Goal: Information Seeking & Learning: Find specific fact

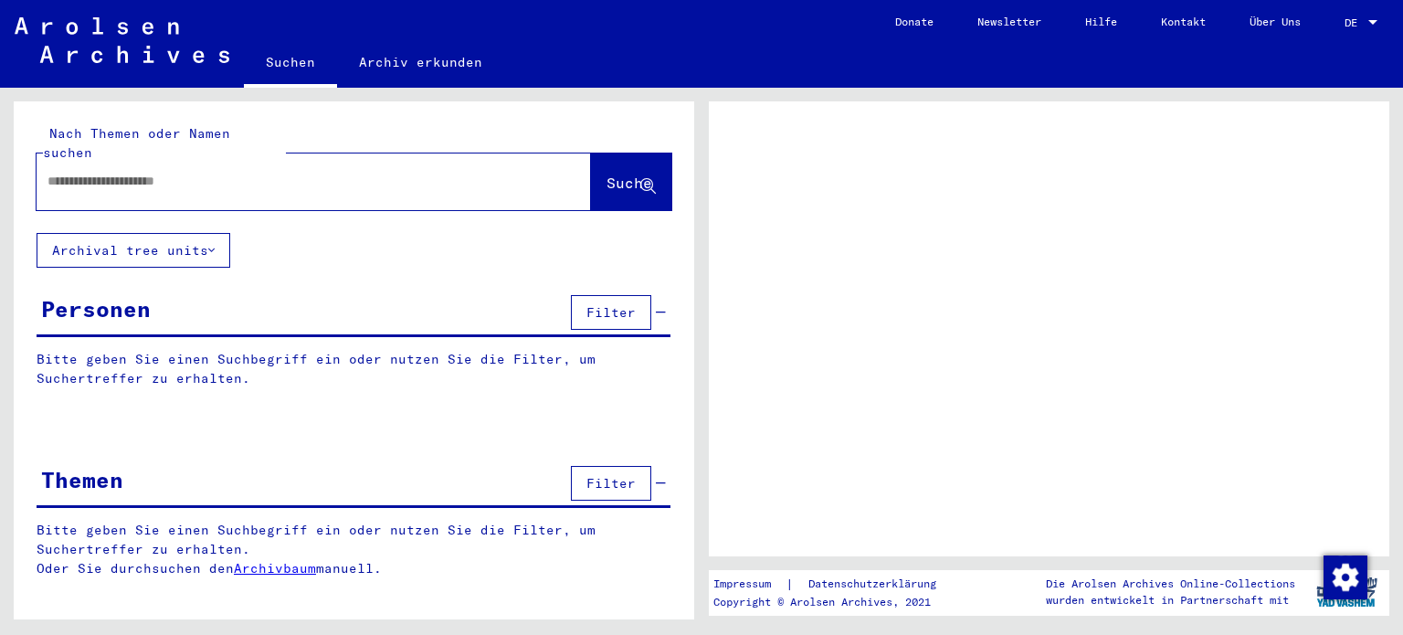
click at [1377, 26] on div at bounding box center [1372, 22] width 16 height 13
click at [1381, 23] on link "DE DE" at bounding box center [1362, 22] width 80 height 44
click at [1375, 20] on div at bounding box center [1372, 22] width 9 height 5
click at [1356, 22] on span "DE" at bounding box center [1354, 22] width 20 height 13
click at [133, 172] on input "text" at bounding box center [297, 181] width 500 height 19
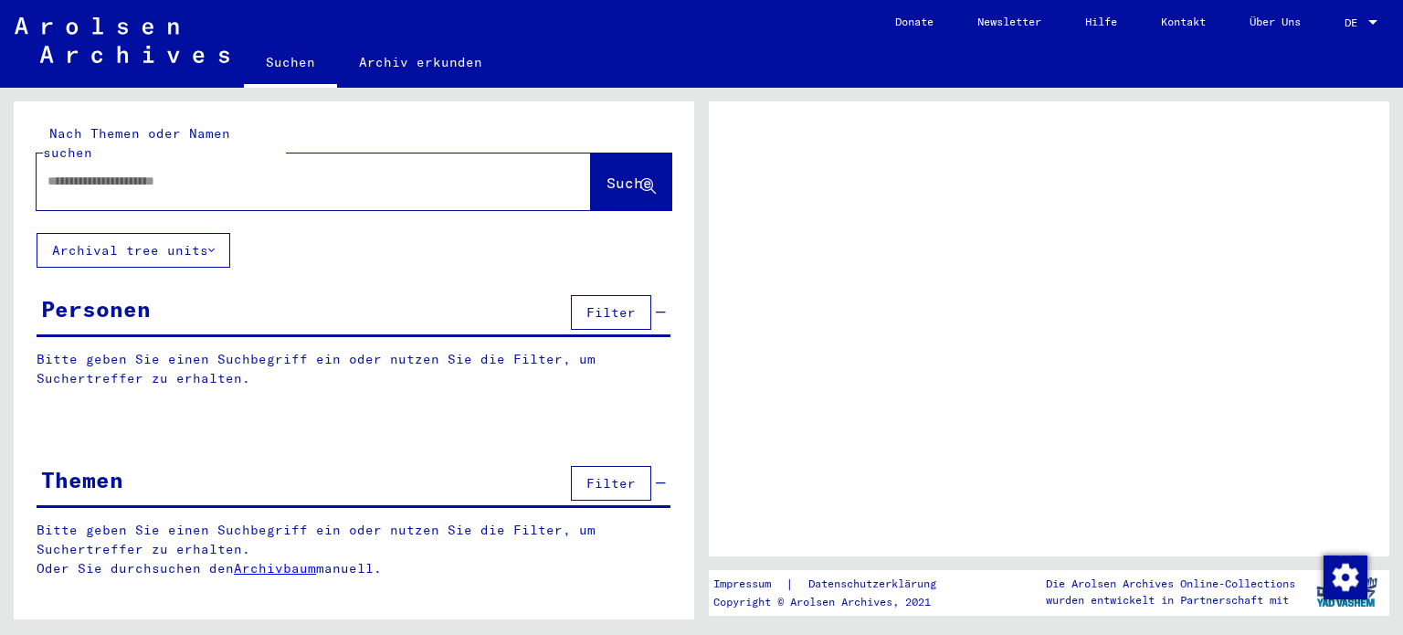
click at [132, 172] on input "text" at bounding box center [297, 181] width 500 height 19
click at [1374, 23] on div at bounding box center [1372, 22] width 9 height 5
click at [1355, 17] on span "DE" at bounding box center [1354, 22] width 20 height 13
click at [1353, 21] on span "DE" at bounding box center [1354, 22] width 20 height 13
click at [168, 172] on input "text" at bounding box center [297, 181] width 500 height 19
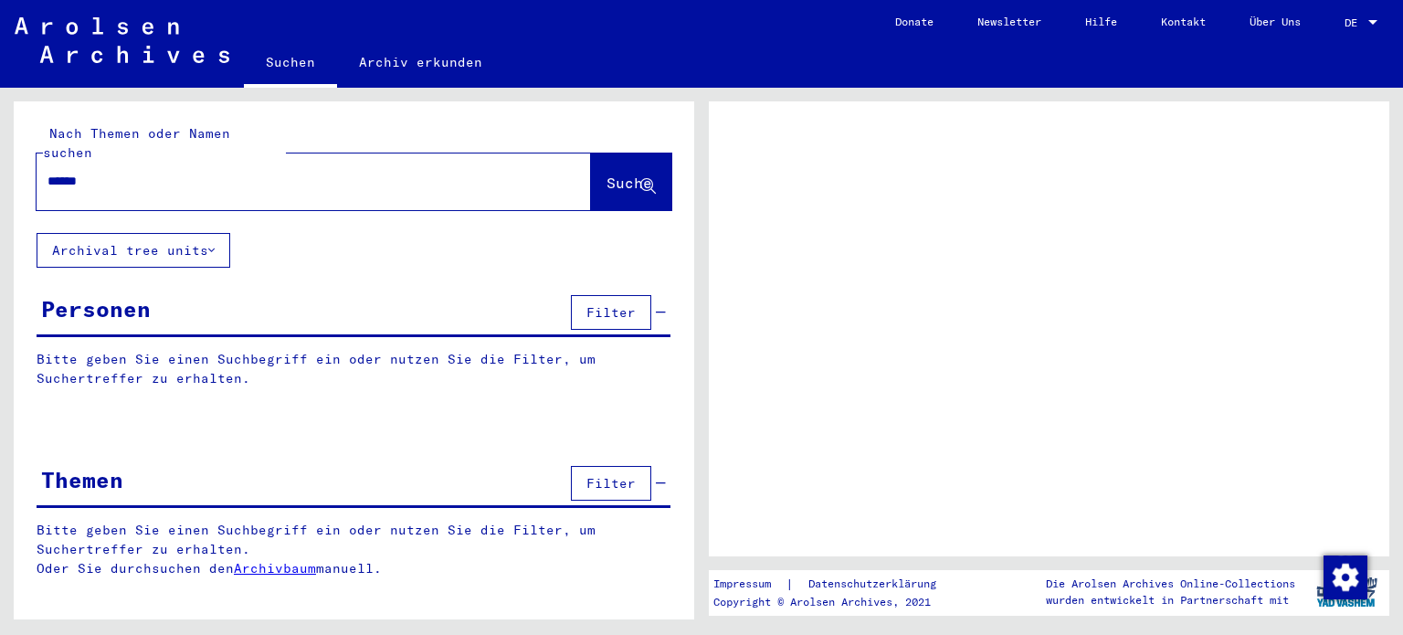
type input "******"
click at [611, 174] on span "Suche" at bounding box center [629, 183] width 46 height 18
click at [637, 174] on span "Suche" at bounding box center [629, 183] width 46 height 18
drag, startPoint x: 603, startPoint y: 156, endPoint x: 540, endPoint y: 166, distance: 63.8
click at [606, 174] on span "Suche" at bounding box center [629, 183] width 46 height 18
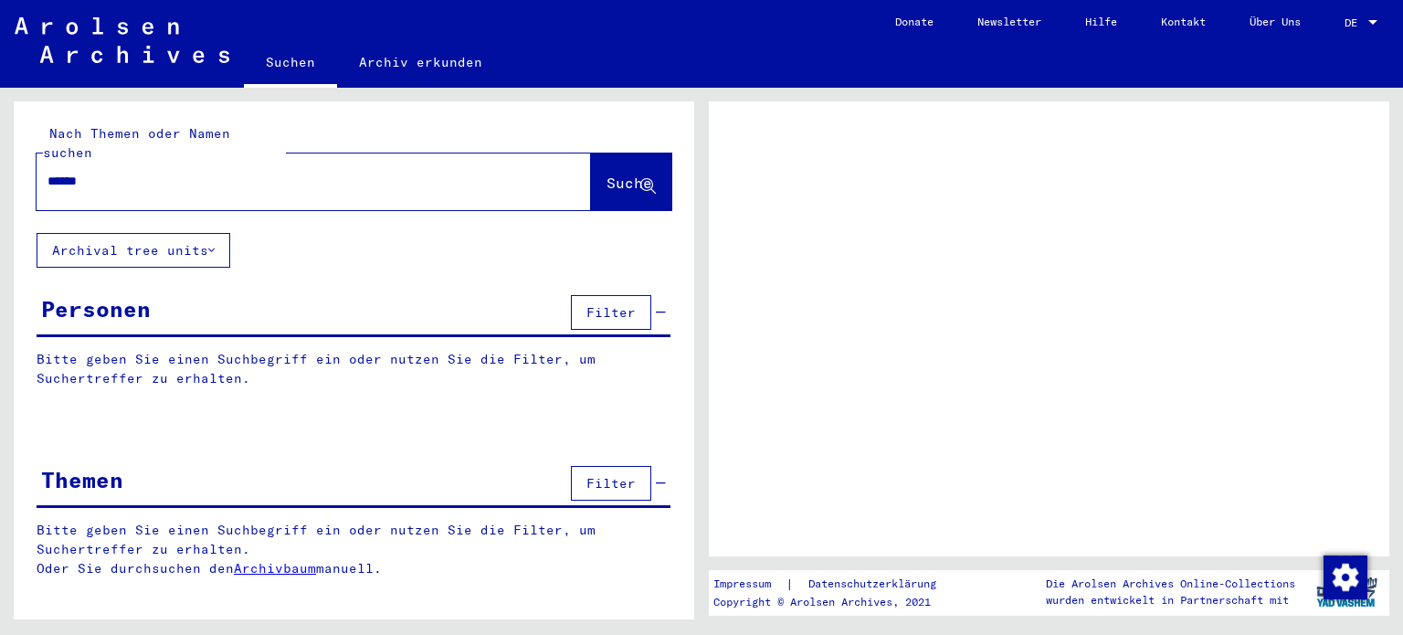
click at [151, 233] on button "Archival tree units" at bounding box center [134, 250] width 194 height 35
click at [1358, 576] on img "button" at bounding box center [1345, 577] width 44 height 44
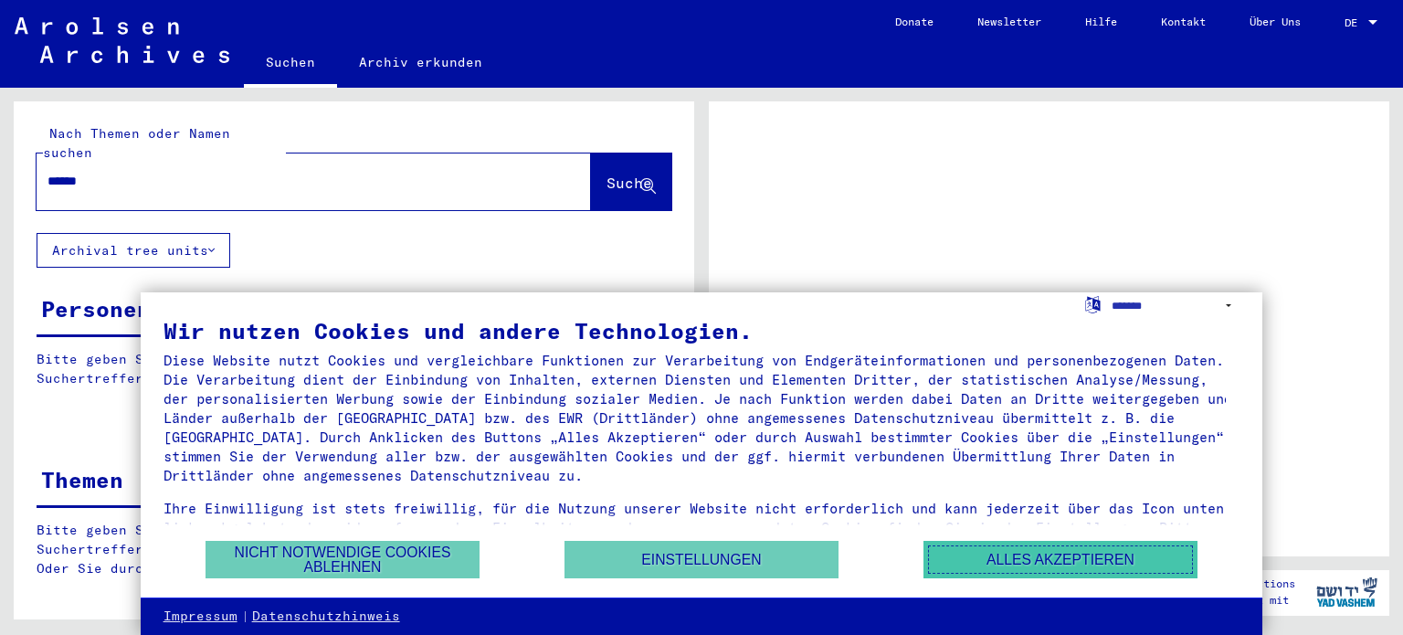
click at [979, 558] on button "Alles akzeptieren" at bounding box center [1060, 559] width 274 height 37
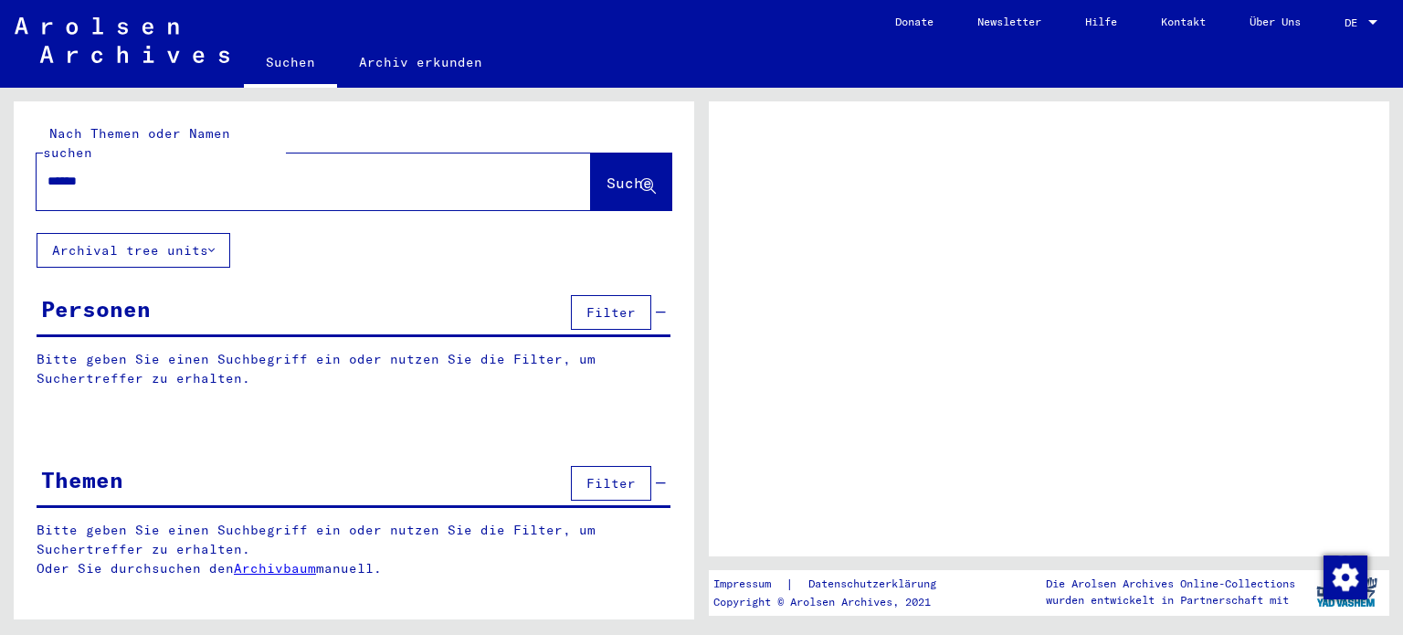
click at [1363, 19] on span "DE" at bounding box center [1354, 22] width 20 height 13
click at [1349, 18] on span "DE" at bounding box center [1354, 22] width 20 height 13
drag, startPoint x: 279, startPoint y: 155, endPoint x: 382, endPoint y: 166, distance: 103.8
click at [288, 172] on input "******" at bounding box center [297, 181] width 500 height 19
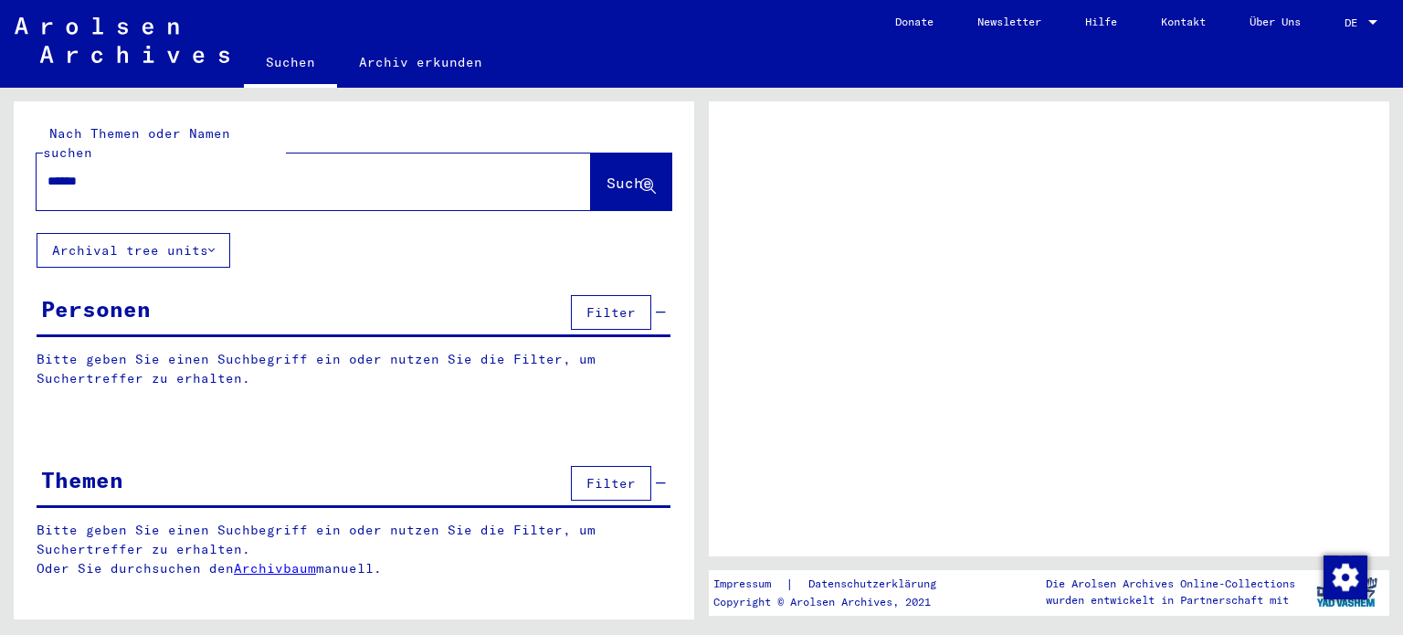
click at [606, 174] on span "Suche" at bounding box center [629, 183] width 46 height 18
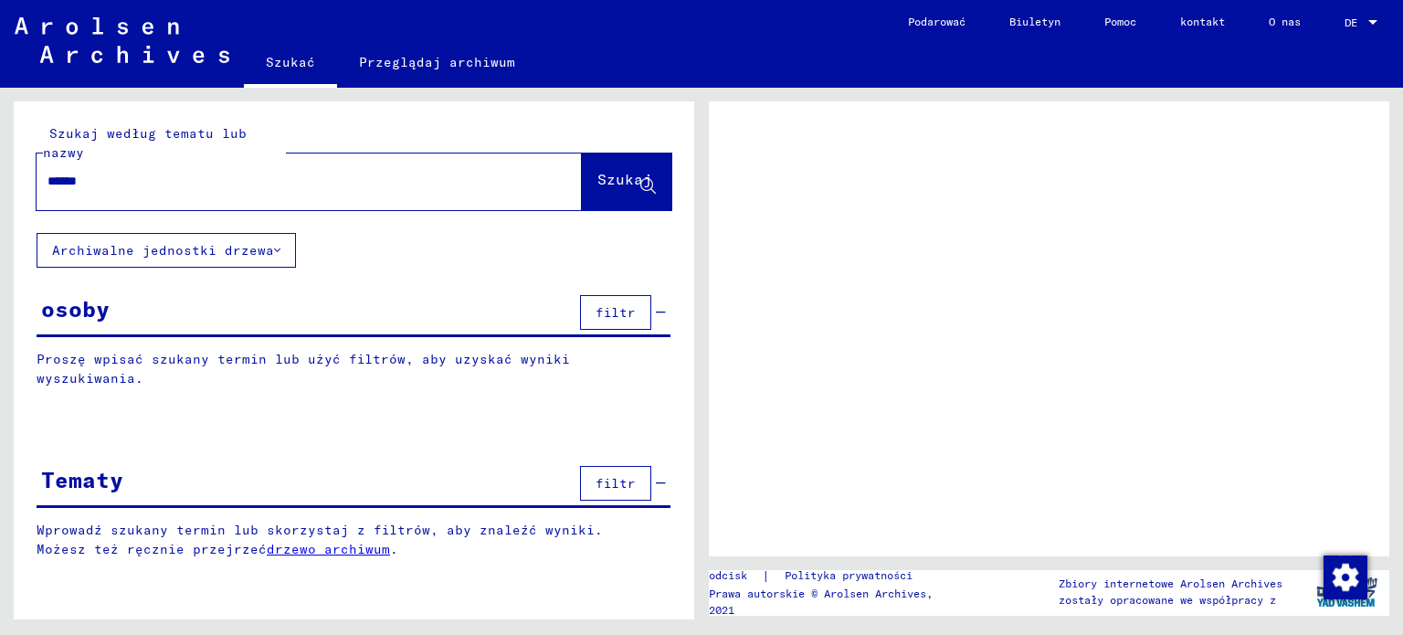
click at [126, 156] on div "Szukaj według tematu lub nazwy" at bounding box center [164, 143] width 243 height 38
click at [597, 171] on font "Szukaj" at bounding box center [624, 179] width 55 height 18
click at [597, 174] on font "Szukaj" at bounding box center [624, 179] width 55 height 18
click at [610, 178] on font "Szukaj" at bounding box center [624, 179] width 55 height 18
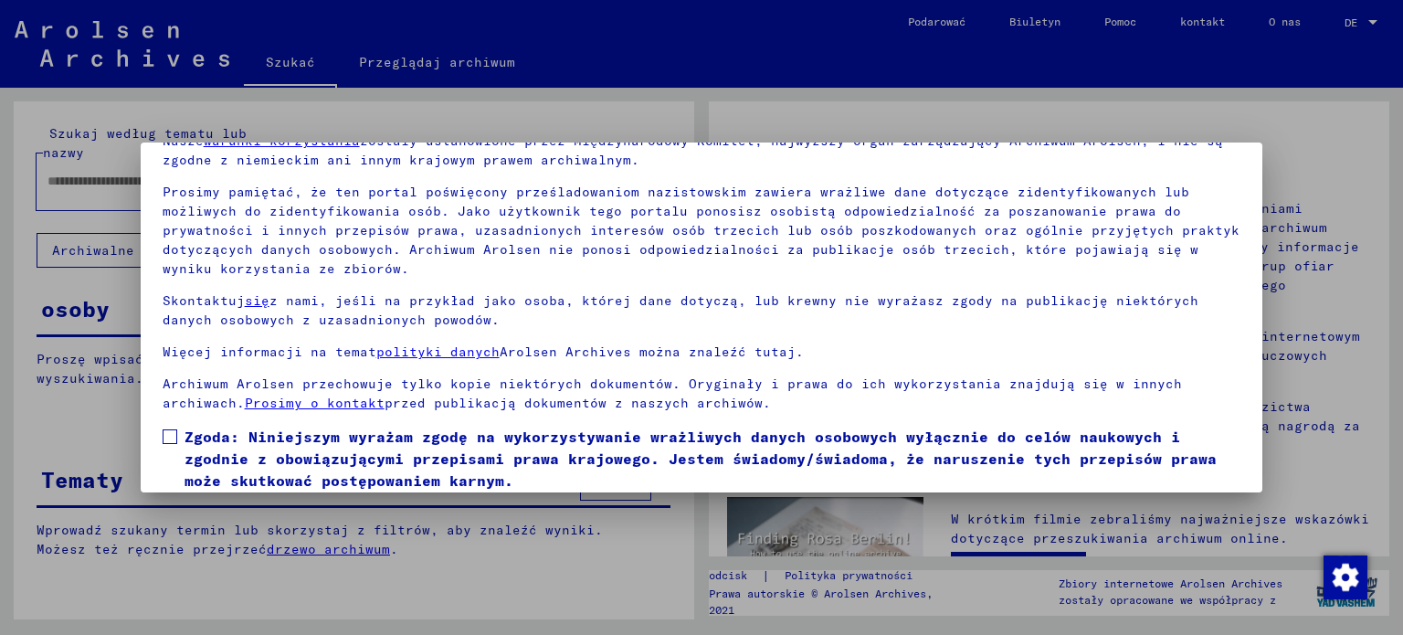
scroll to position [154, 0]
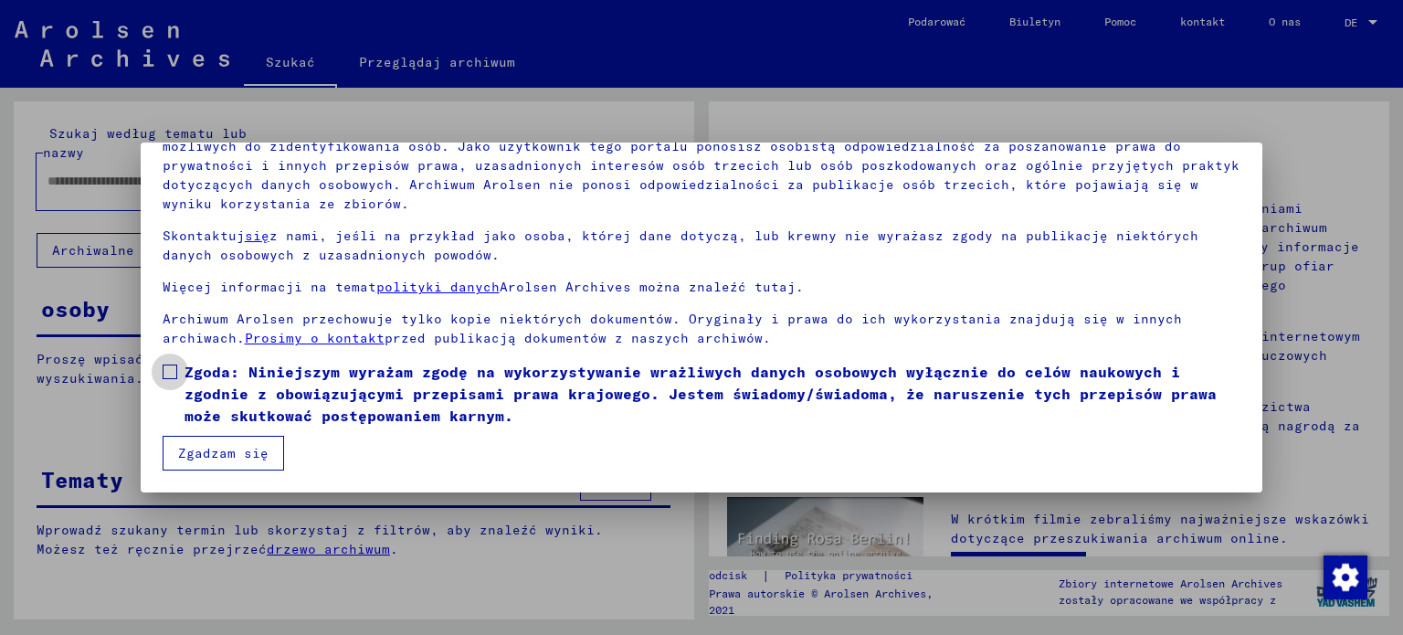
drag, startPoint x: 167, startPoint y: 372, endPoint x: 167, endPoint y: 429, distance: 57.5
click at [167, 382] on label "Zgoda: Niniejszym wyrażam zgodę na wykorzystywanie wrażliwych danych osobowych …" at bounding box center [702, 394] width 1079 height 66
click at [203, 445] on font "Zgadzam się" at bounding box center [223, 453] width 90 height 16
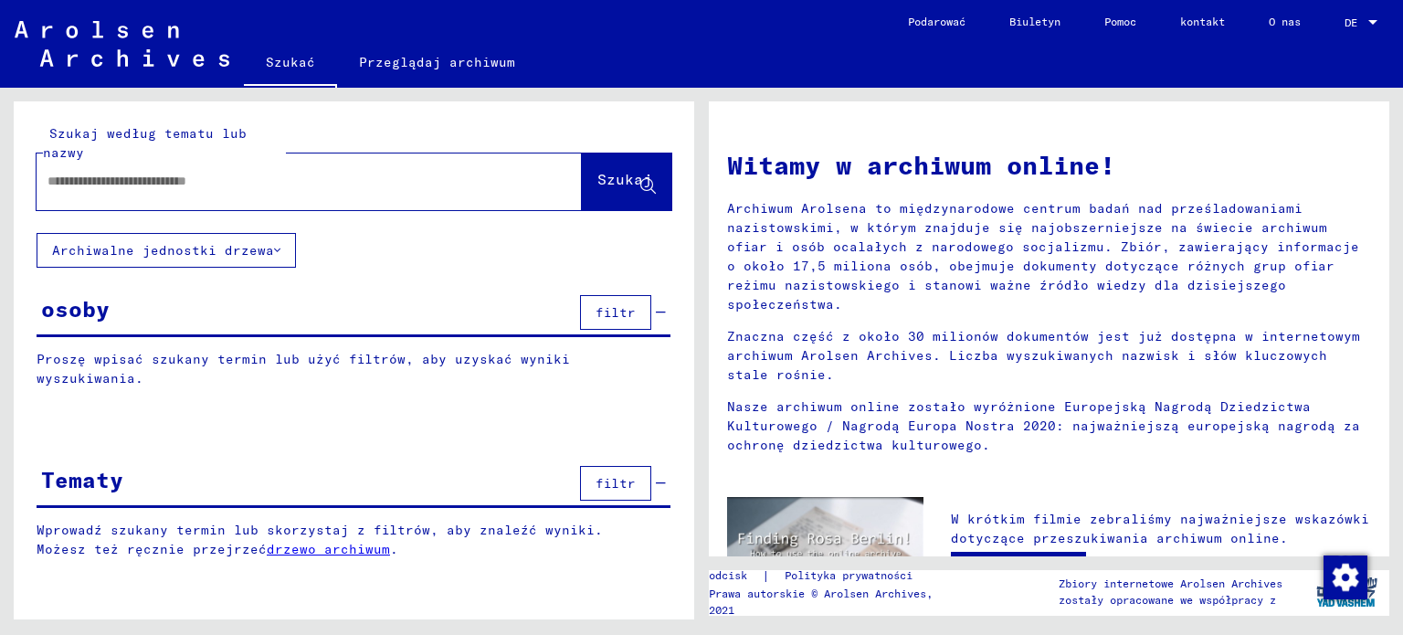
click at [349, 177] on input "text" at bounding box center [286, 181] width 479 height 19
type input "******"
click at [597, 170] on font "Szukaj" at bounding box center [624, 179] width 55 height 18
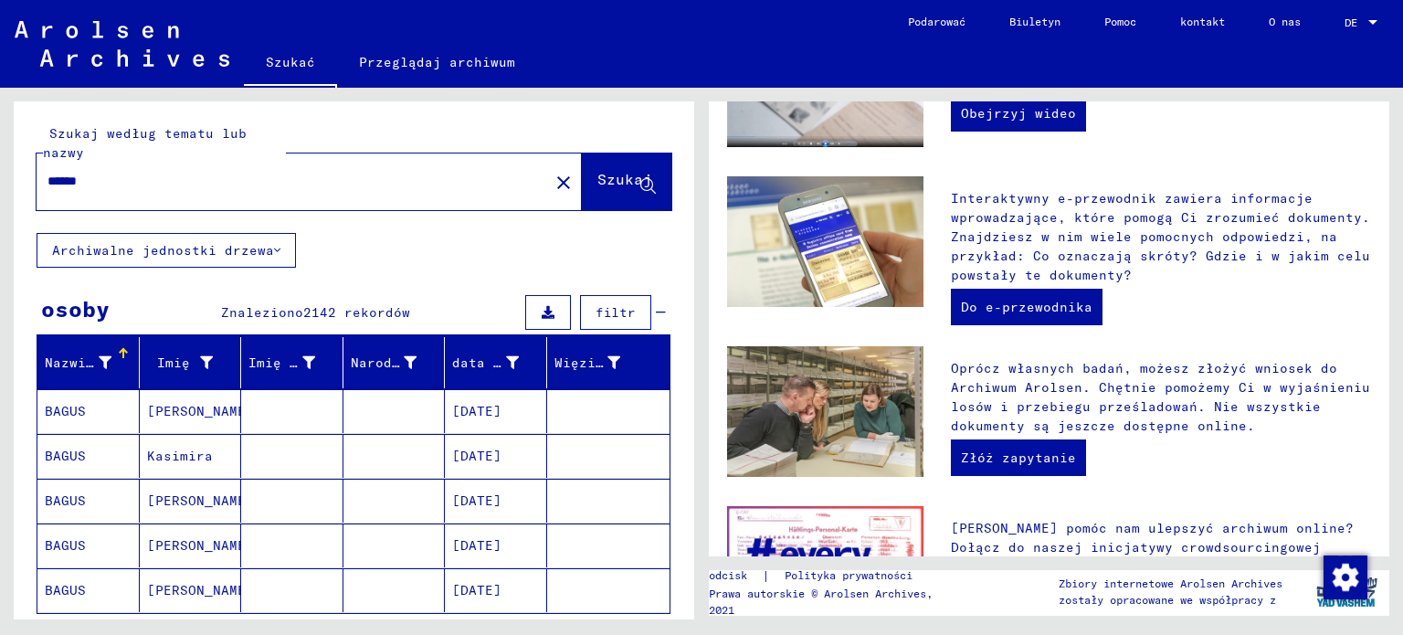
scroll to position [91, 0]
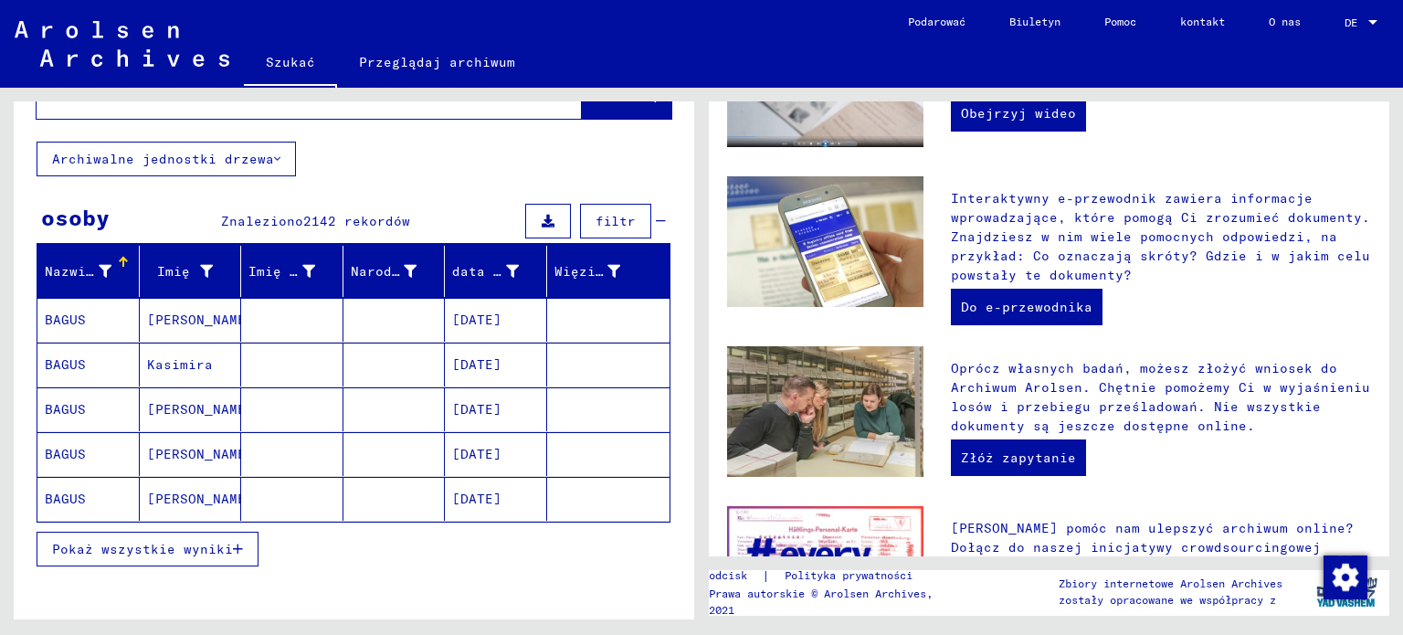
click at [192, 543] on font "Pokaż wszystkie wyniki" at bounding box center [142, 549] width 181 height 16
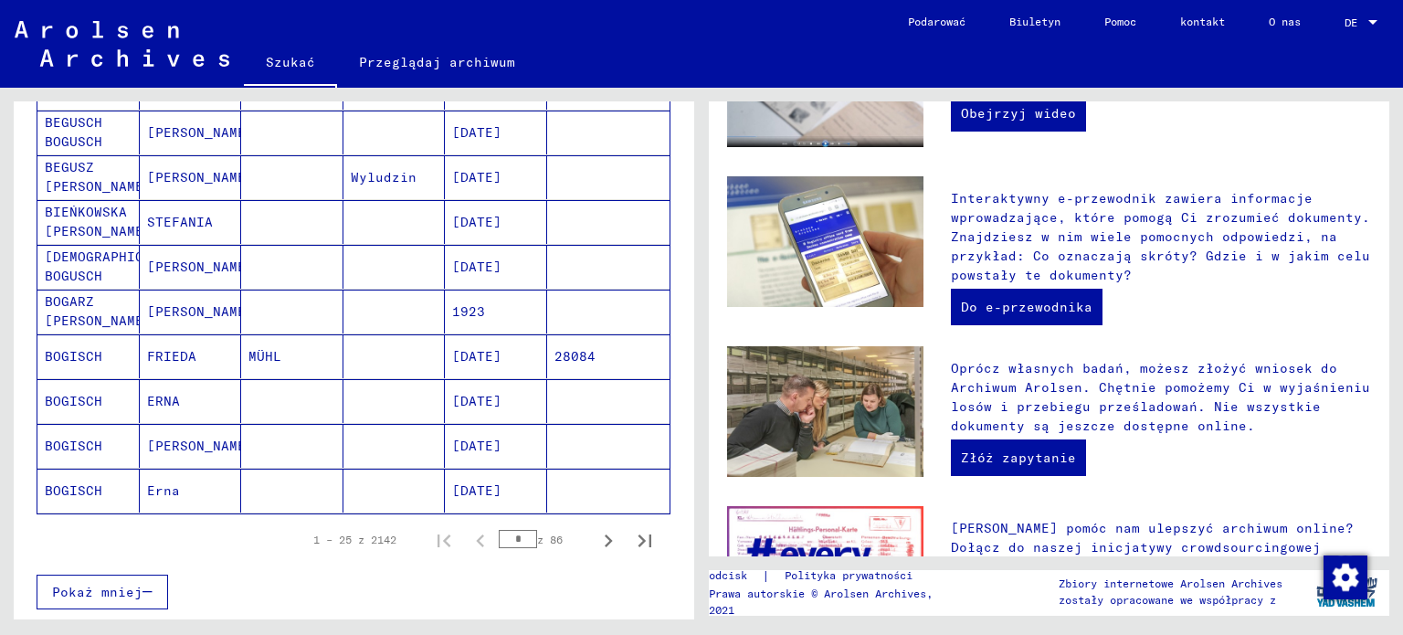
scroll to position [1005, 0]
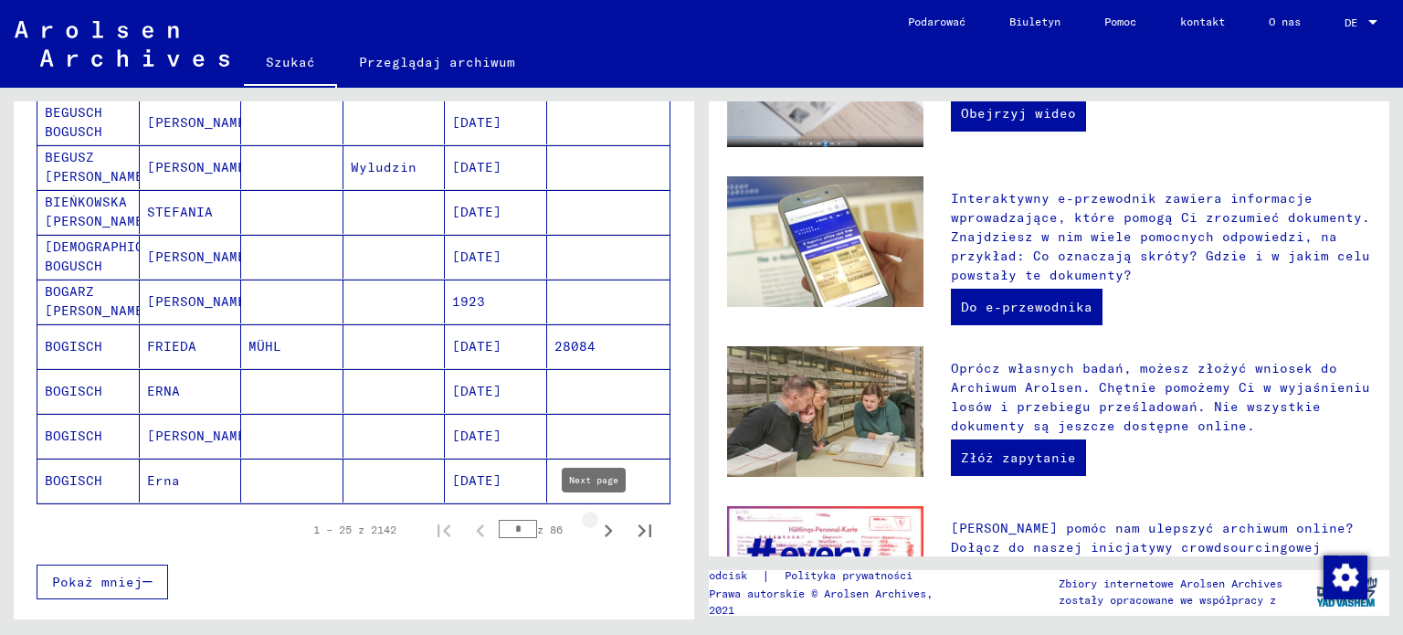
click at [595, 519] on icon "Następna strona" at bounding box center [608, 531] width 26 height 26
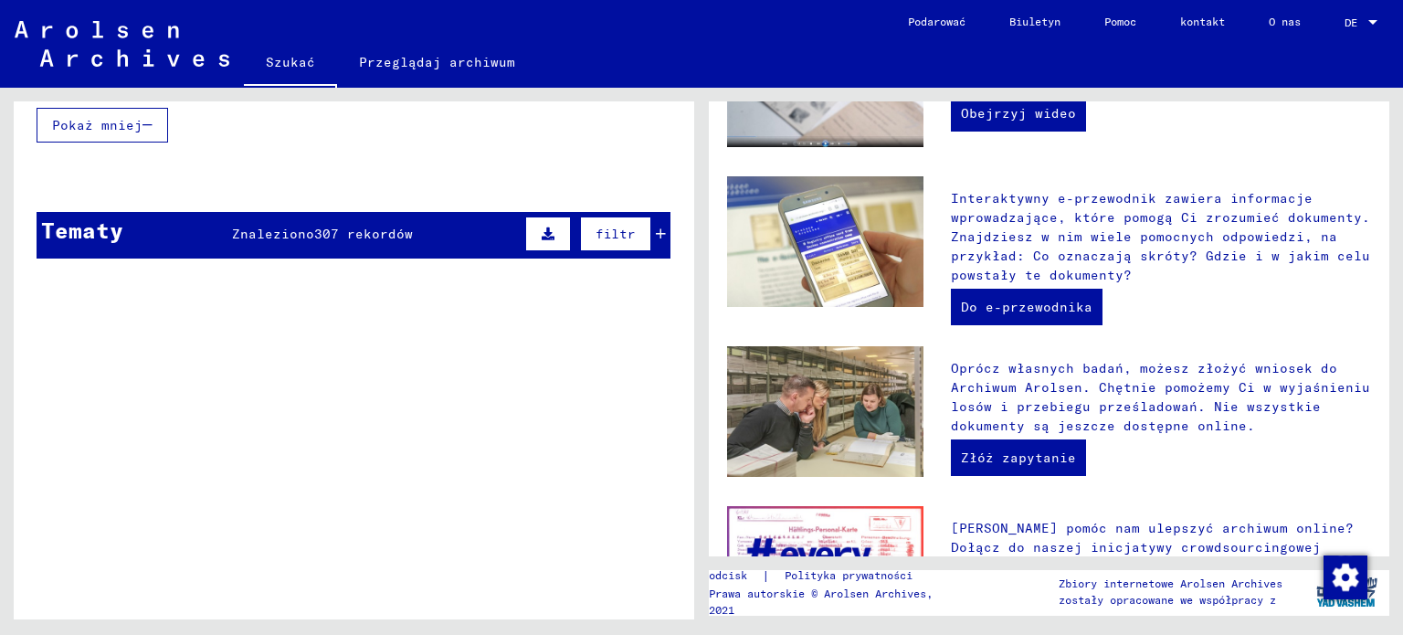
scroll to position [1187, 0]
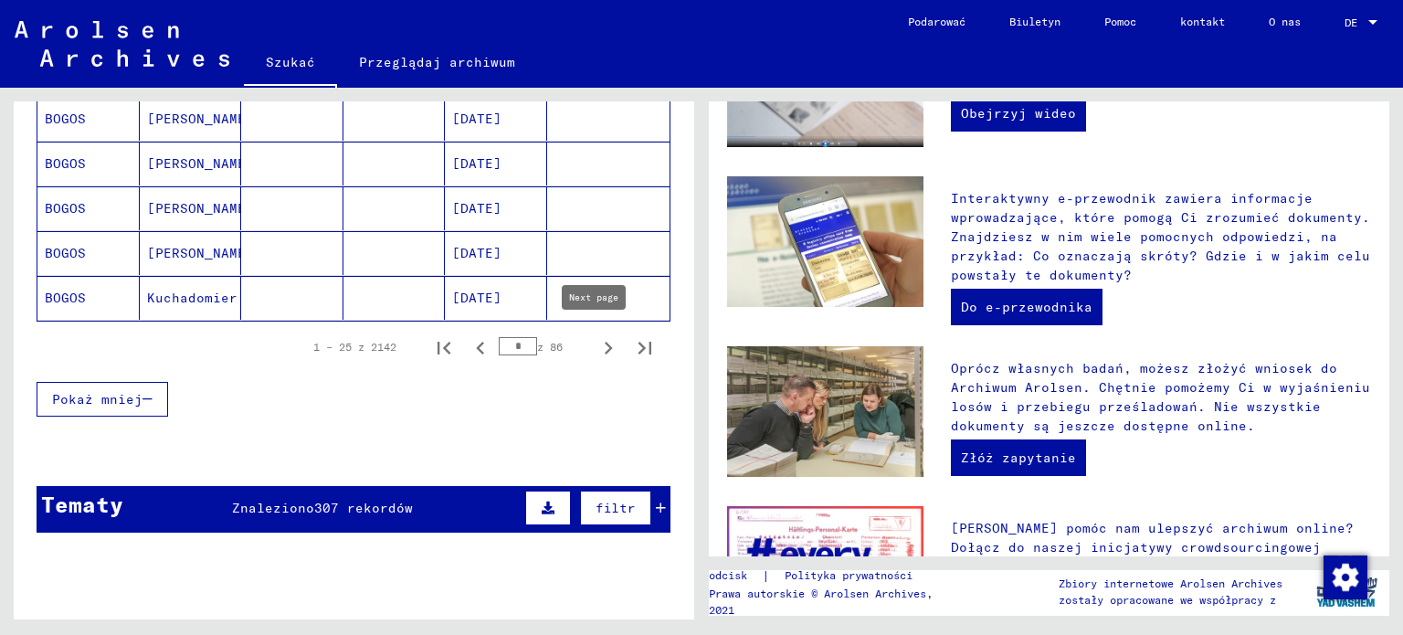
click at [595, 337] on icon "Następna strona" at bounding box center [608, 348] width 26 height 26
click at [599, 339] on icon "Następna strona" at bounding box center [608, 348] width 26 height 26
type input "*"
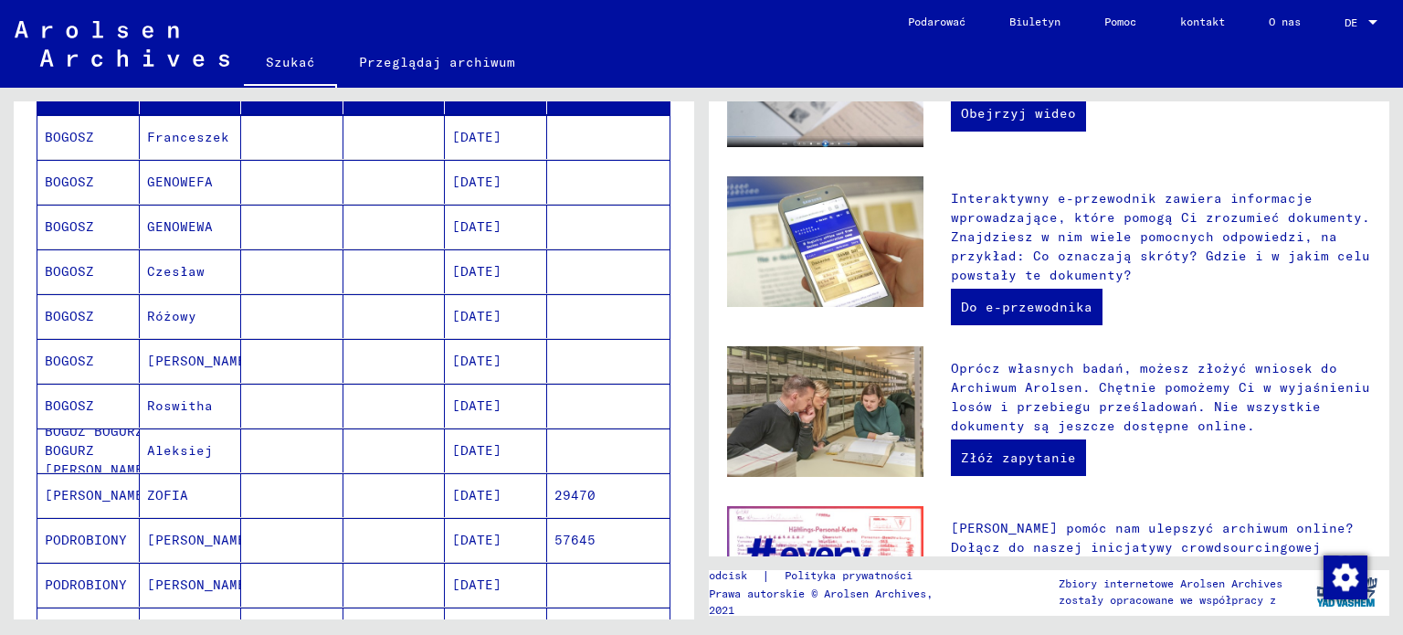
scroll to position [0, 0]
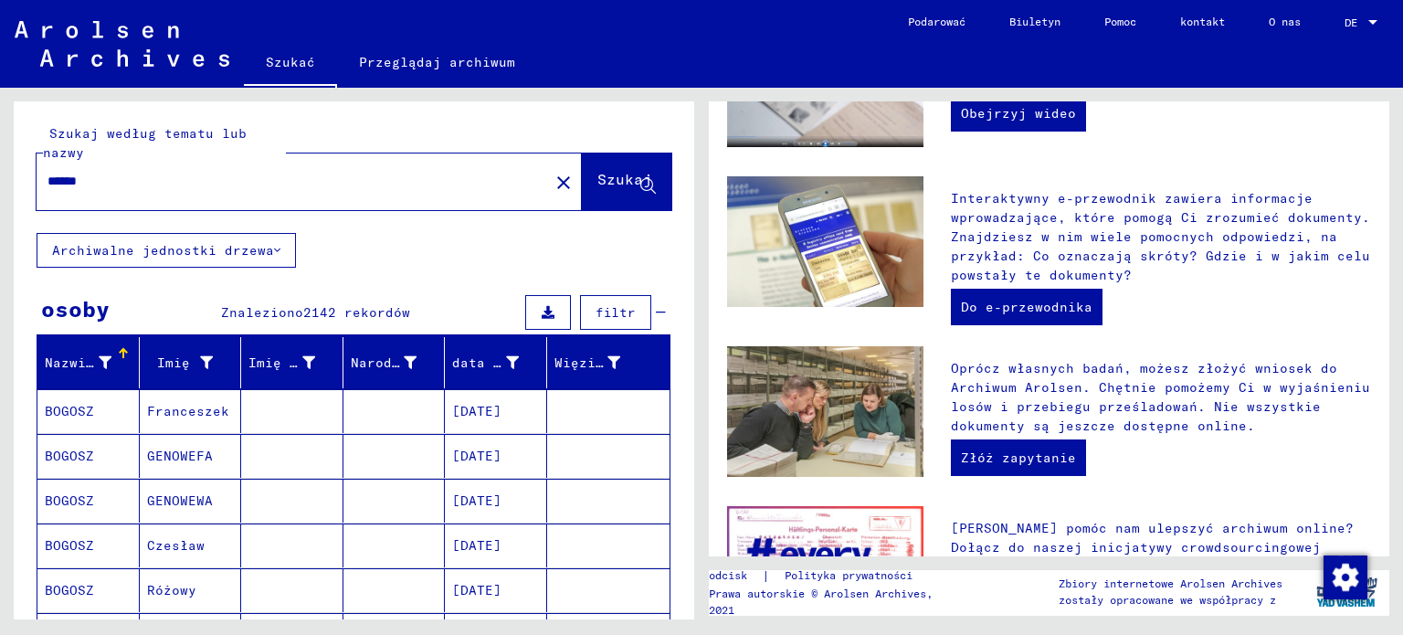
click at [190, 172] on input "******" at bounding box center [286, 181] width 479 height 19
click at [597, 174] on font "Szukaj" at bounding box center [624, 179] width 55 height 18
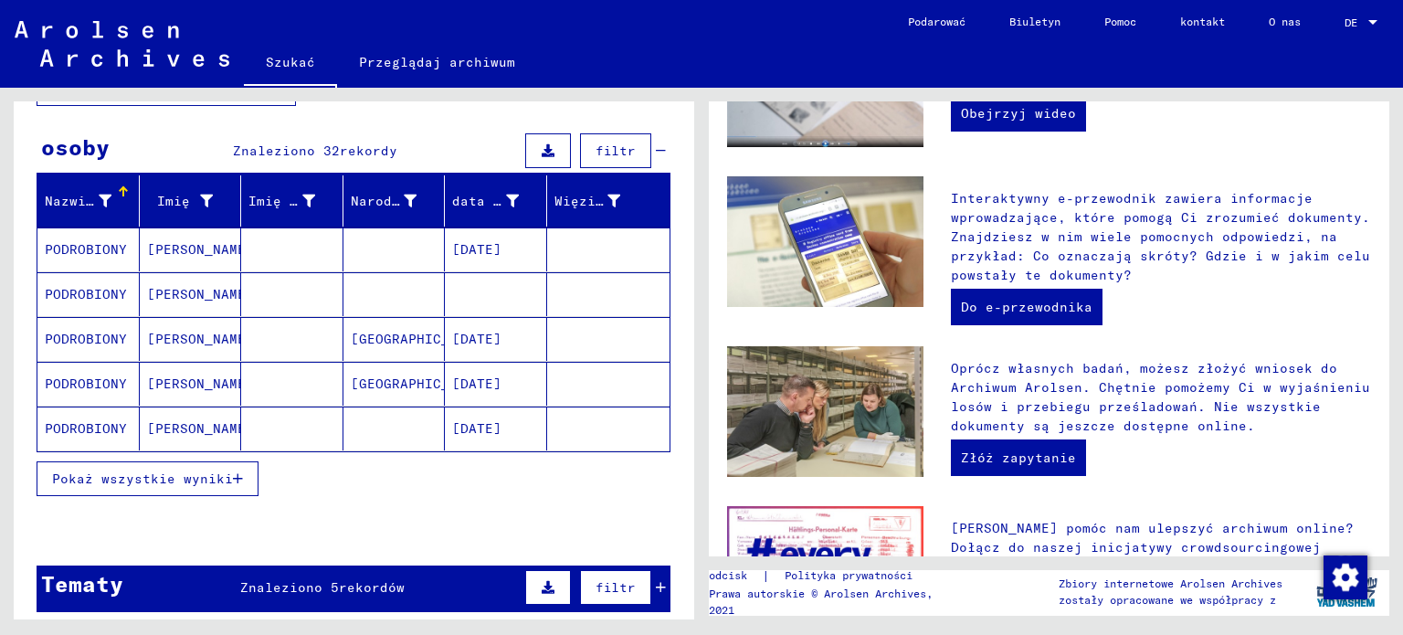
scroll to position [183, 0]
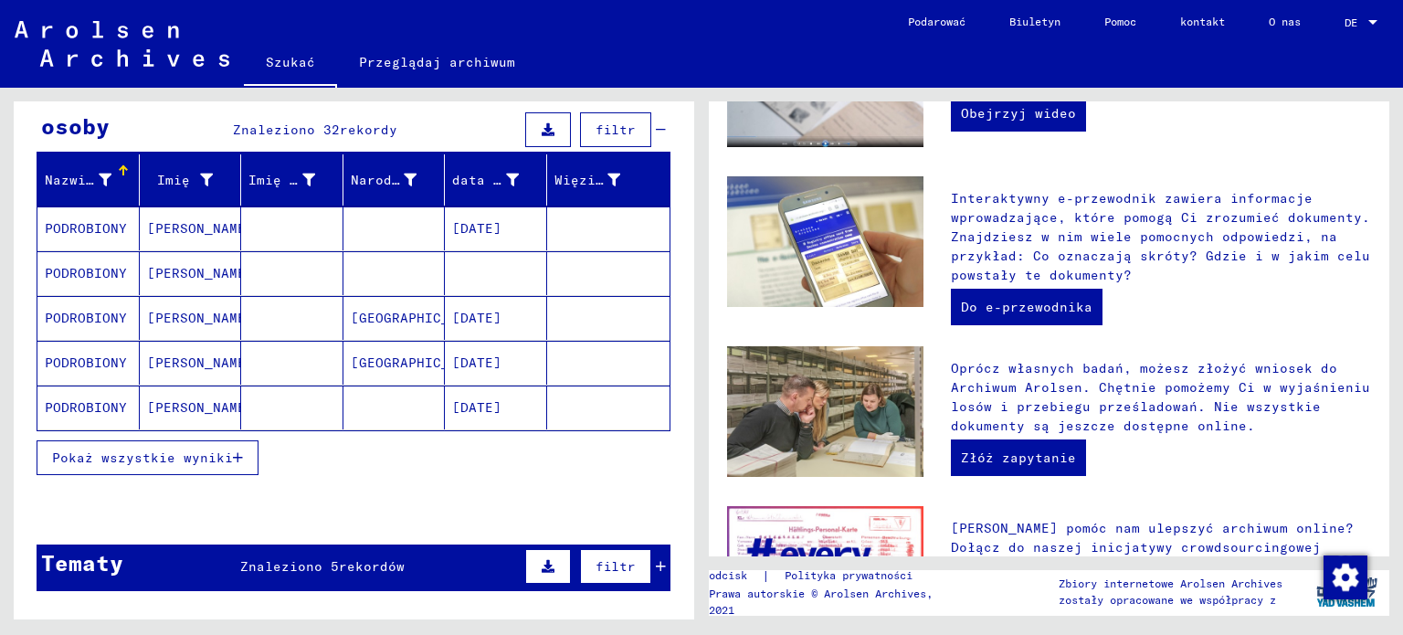
click at [158, 456] on font "Pokaż wszystkie wyniki" at bounding box center [142, 457] width 181 height 16
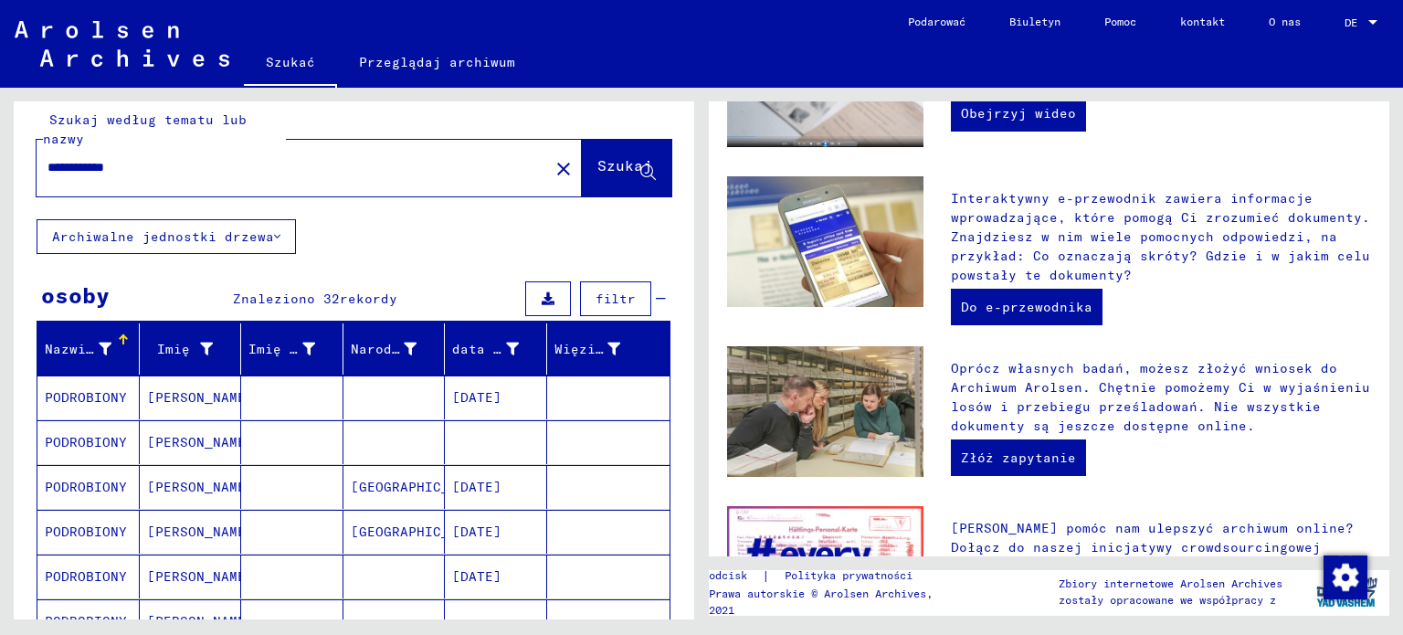
scroll to position [0, 0]
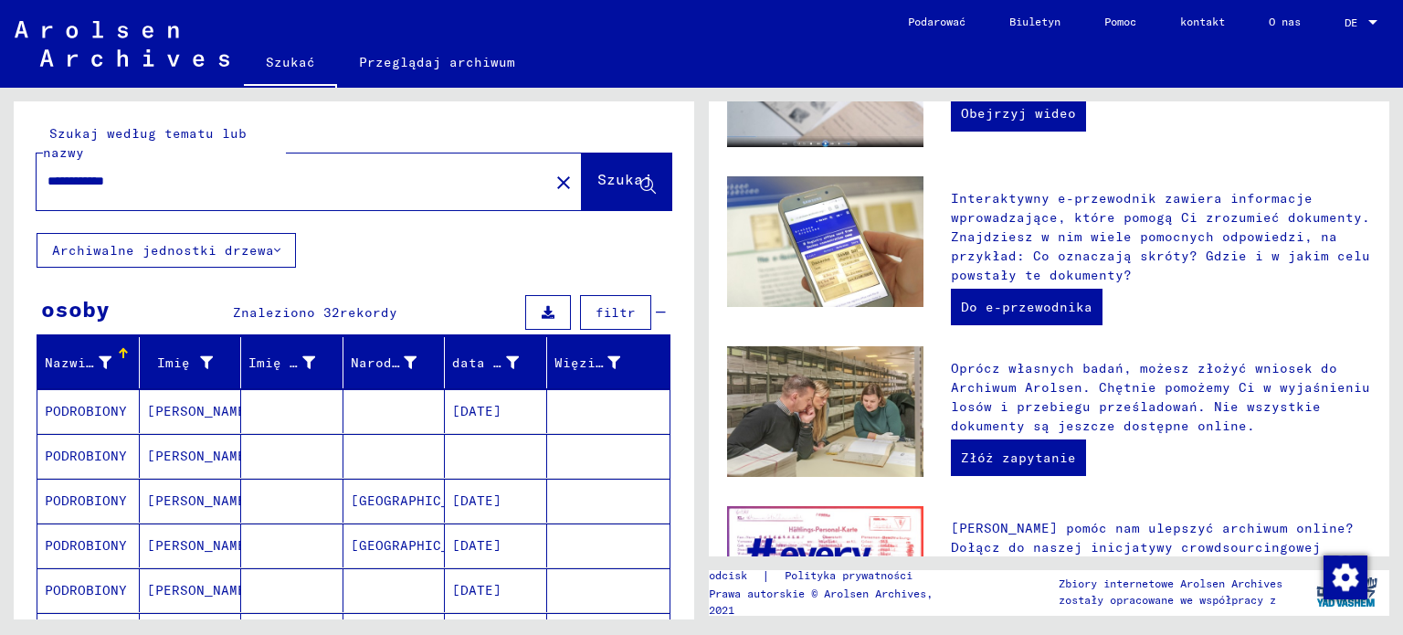
click at [111, 183] on input "**********" at bounding box center [286, 181] width 479 height 19
type input "**********"
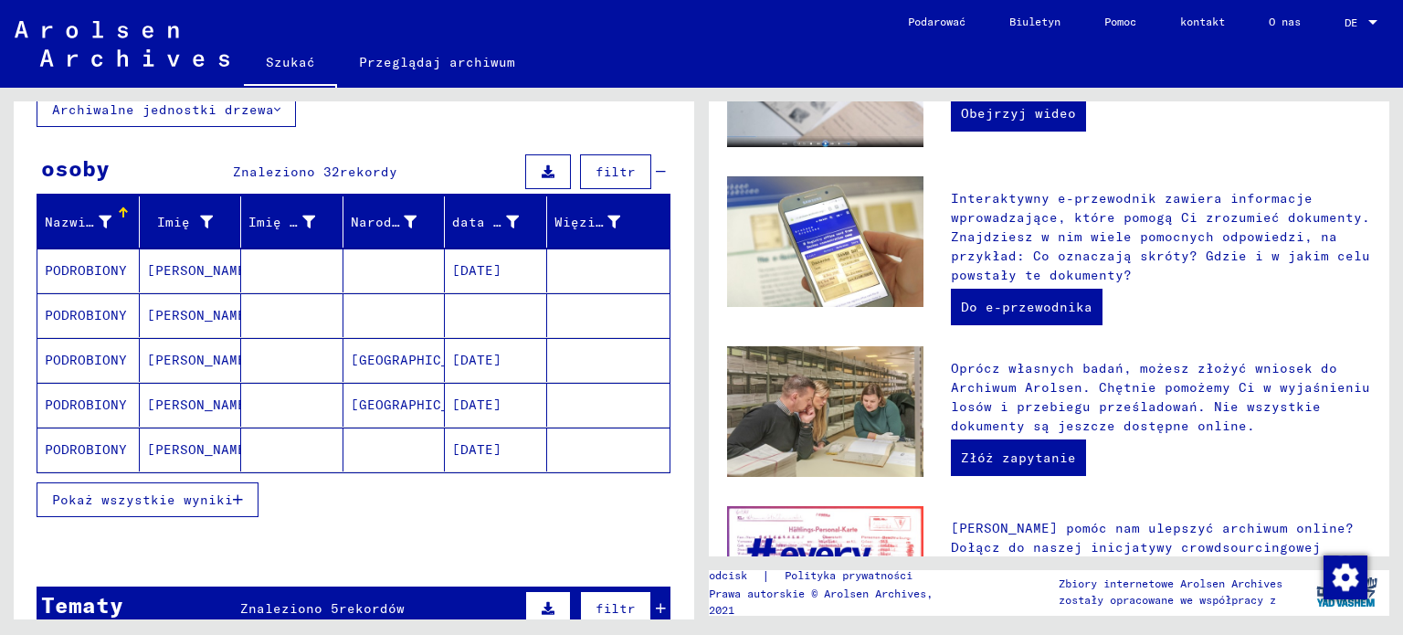
scroll to position [183, 0]
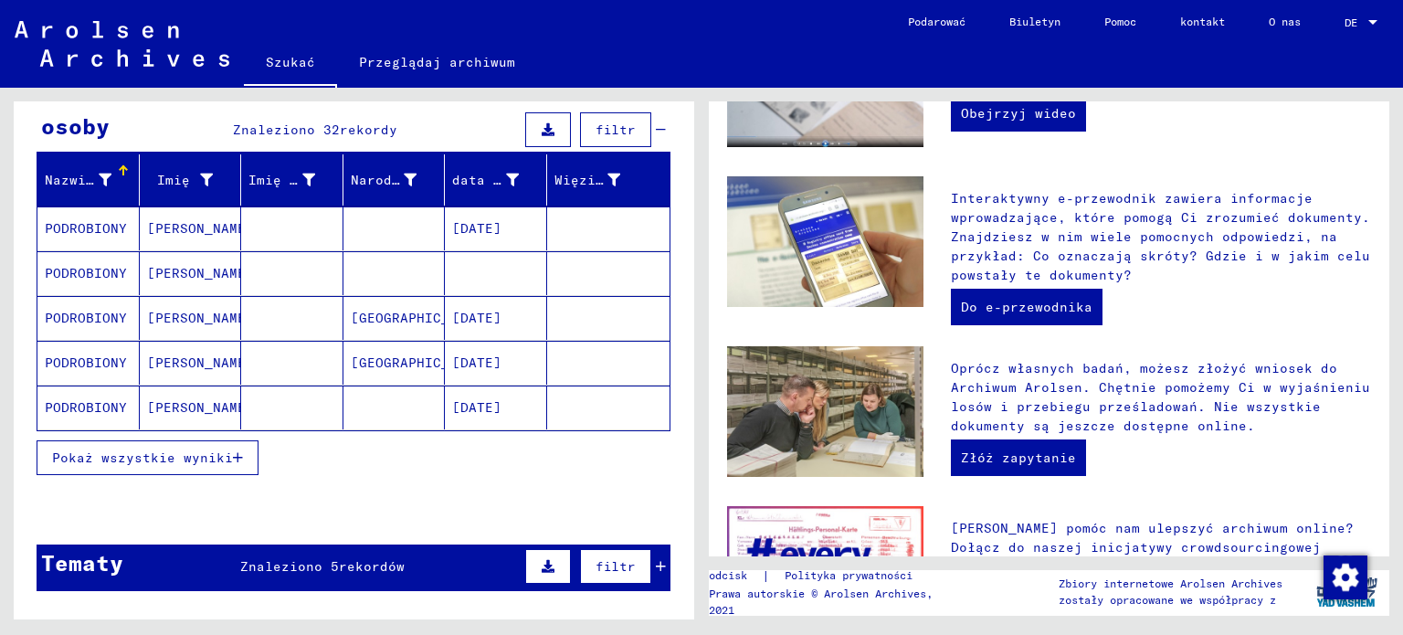
click at [162, 449] on font "Pokaż wszystkie wyniki" at bounding box center [142, 457] width 181 height 16
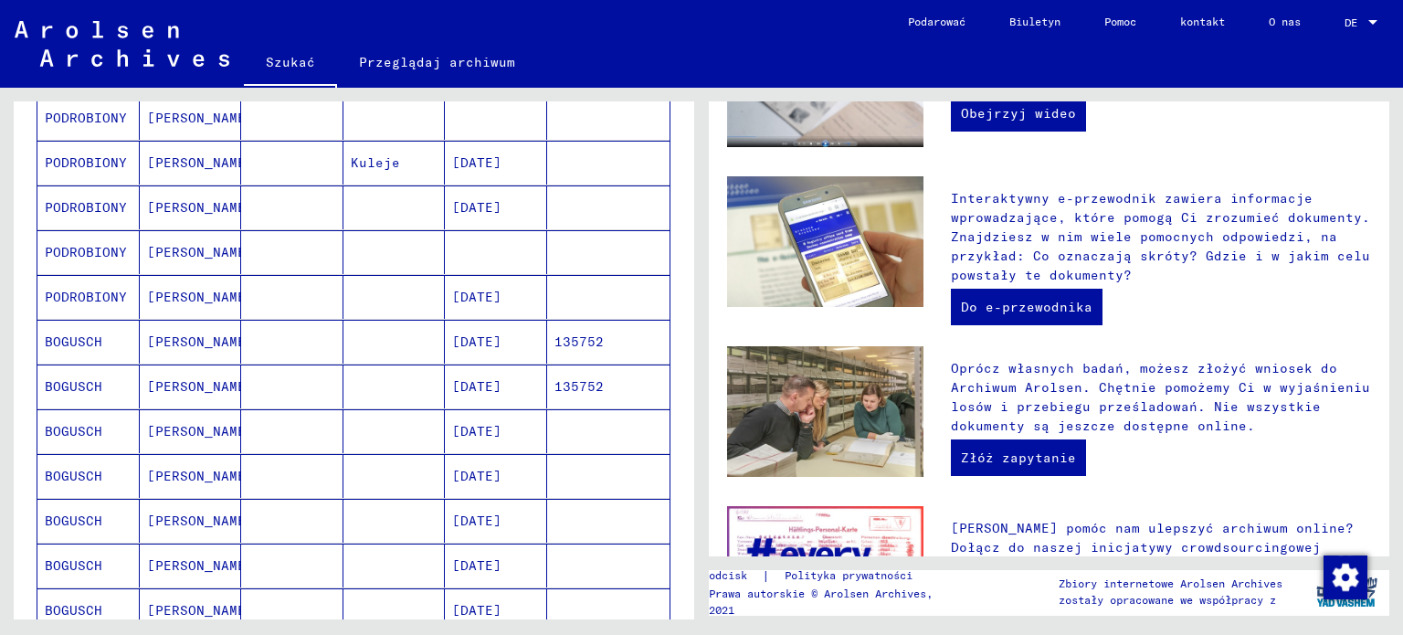
scroll to position [548, 0]
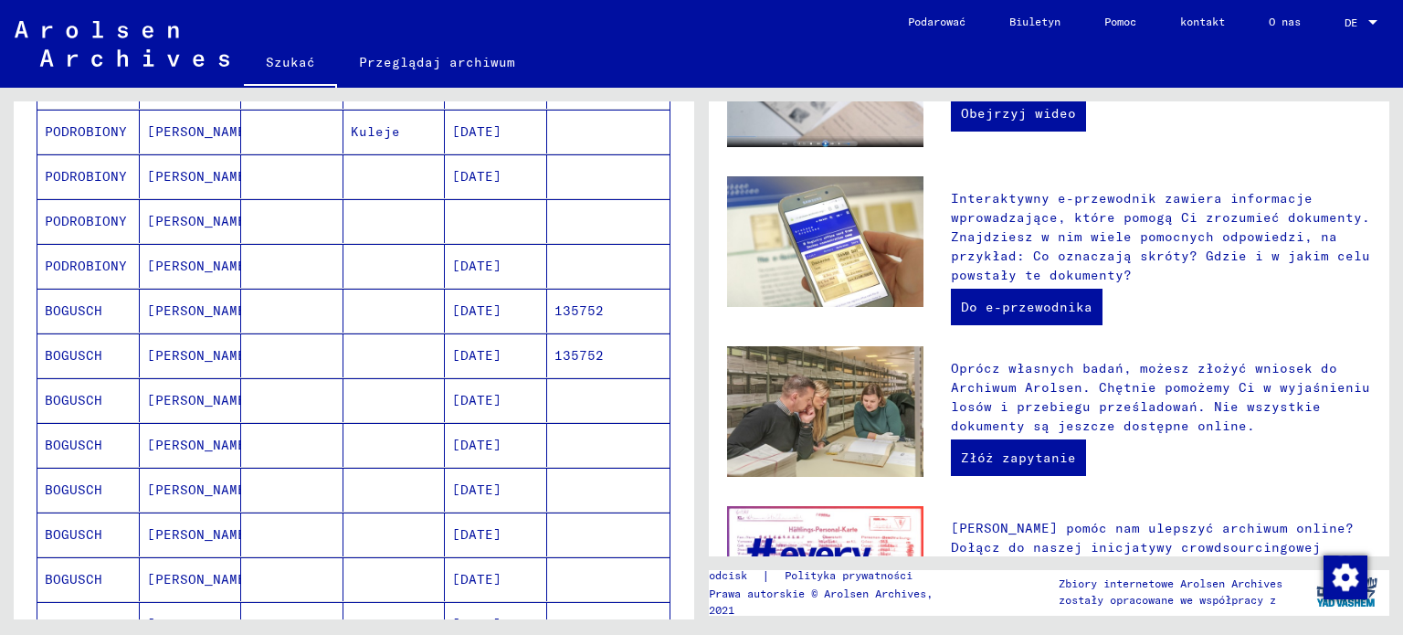
click at [89, 302] on font "BOGUSCH" at bounding box center [74, 310] width 58 height 16
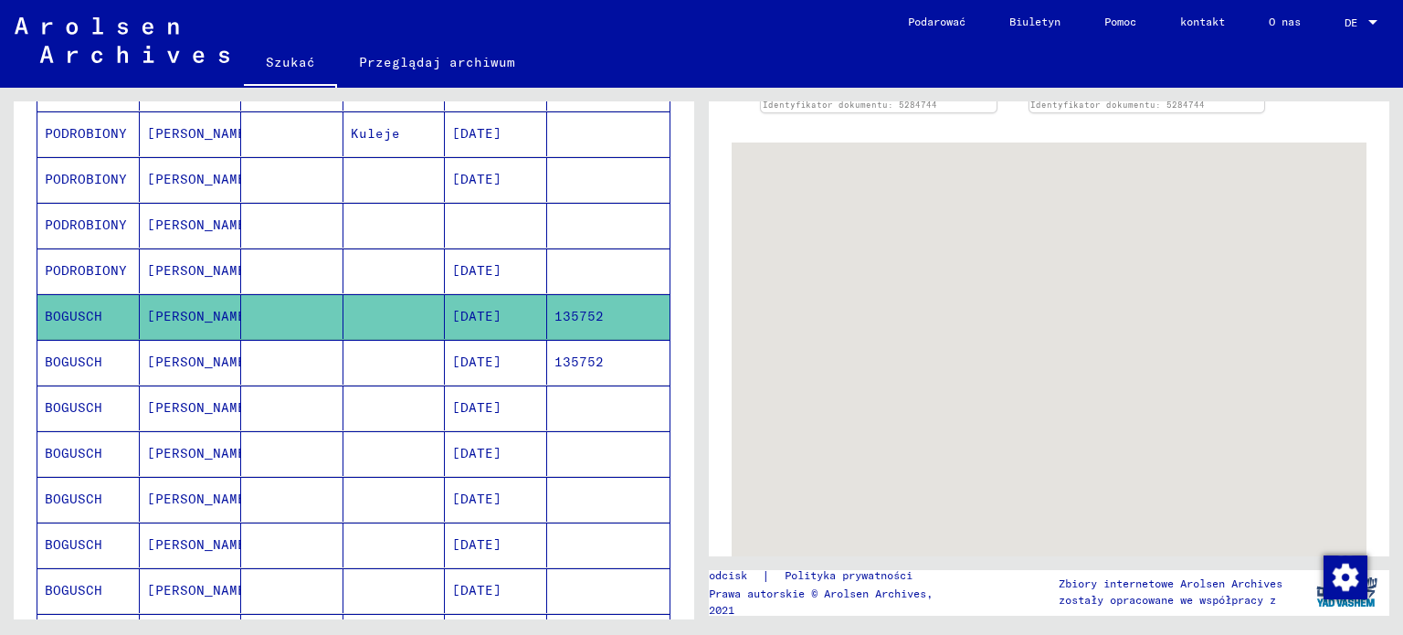
drag, startPoint x: 1053, startPoint y: 237, endPoint x: 923, endPoint y: 260, distance: 131.8
click at [923, 260] on div at bounding box center [1049, 370] width 635 height 457
drag, startPoint x: 911, startPoint y: 174, endPoint x: 903, endPoint y: 309, distance: 134.4
click at [903, 306] on div at bounding box center [1049, 370] width 635 height 457
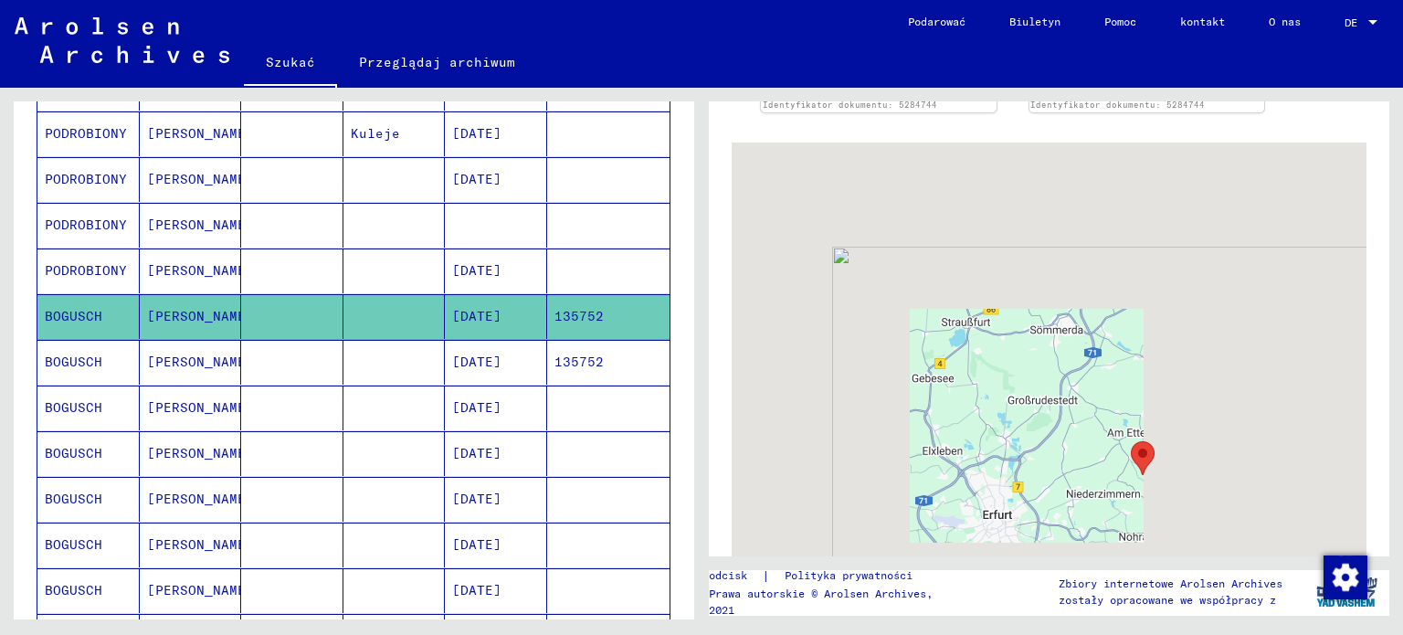
click at [184, 348] on mat-cell "[PERSON_NAME]" at bounding box center [191, 362] width 102 height 45
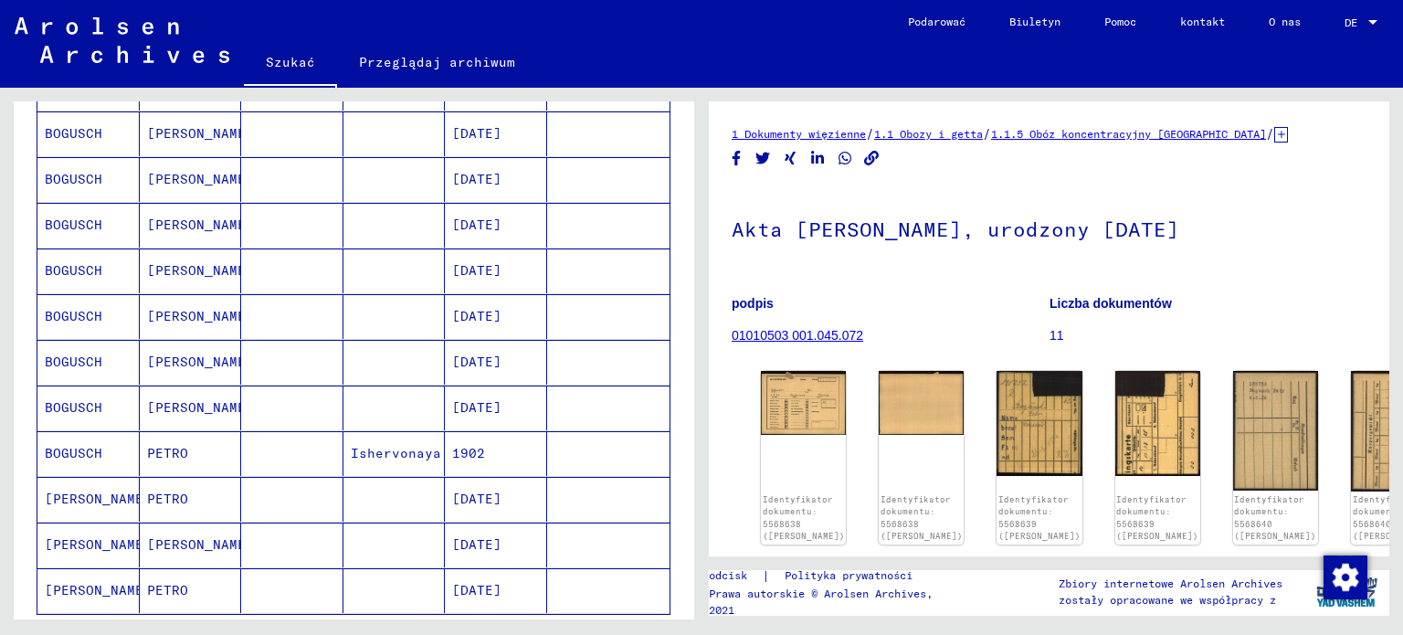
scroll to position [1100, 0]
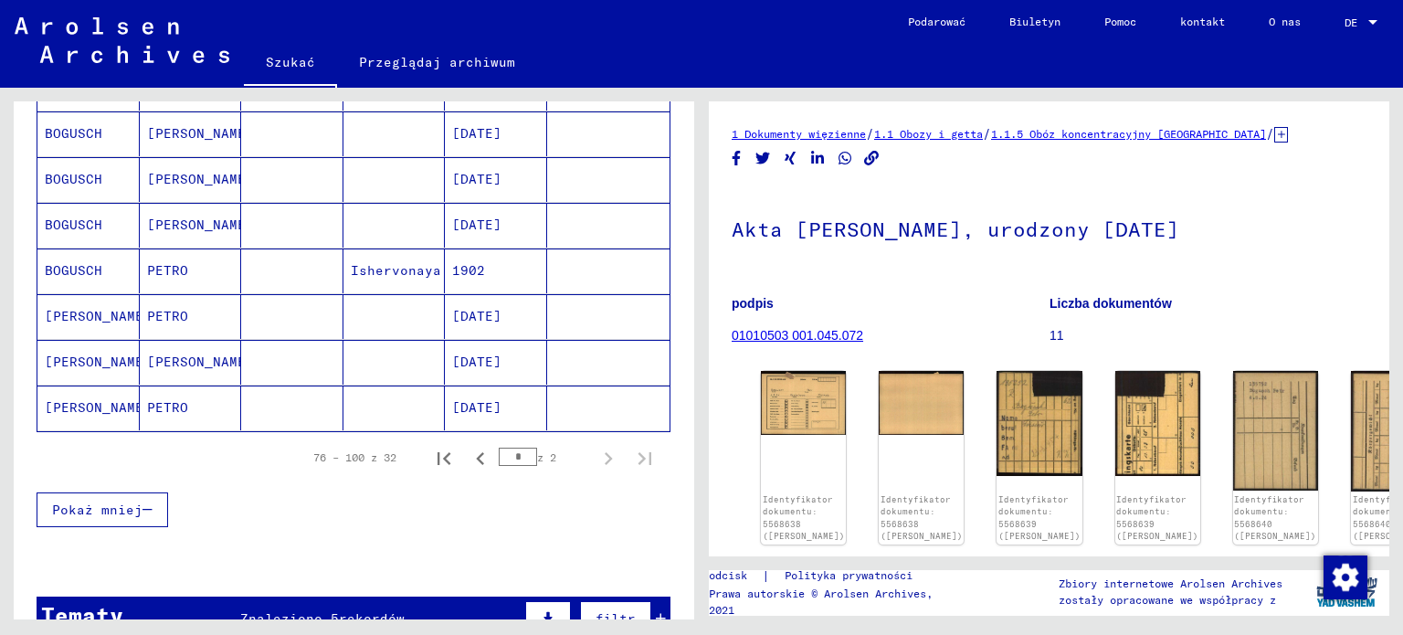
click at [66, 399] on font "[PERSON_NAME]" at bounding box center [98, 407] width 107 height 16
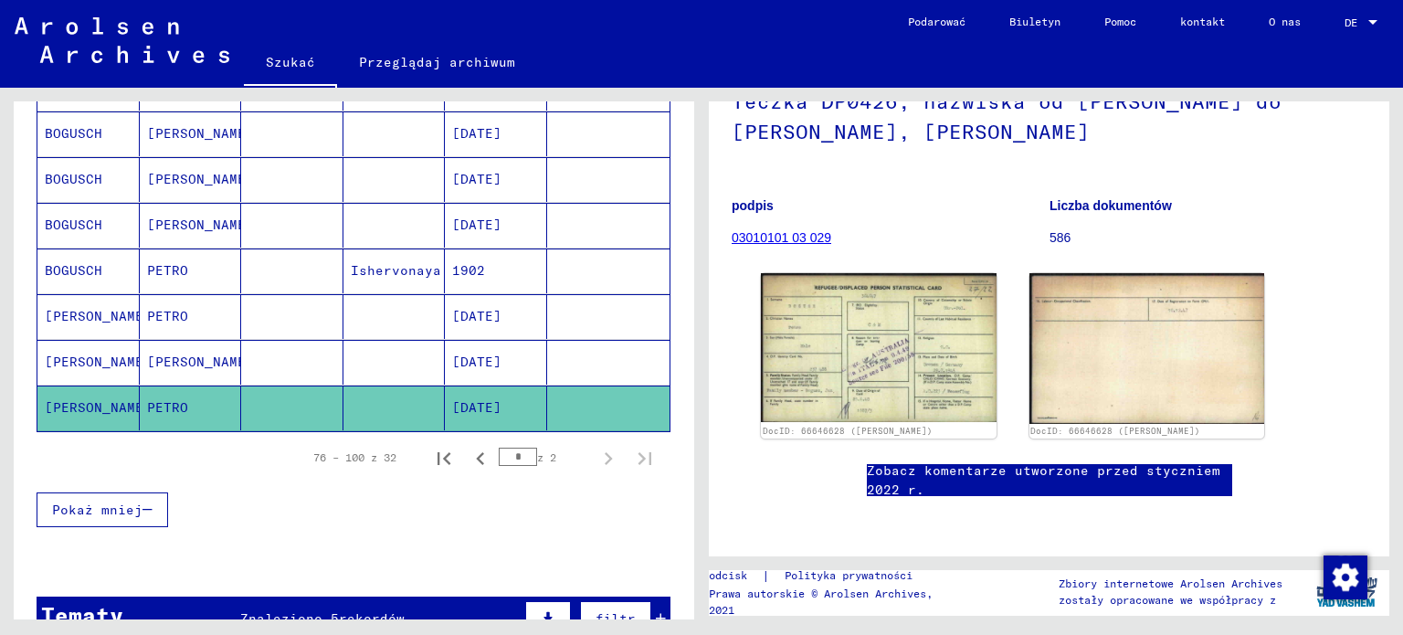
scroll to position [183, 0]
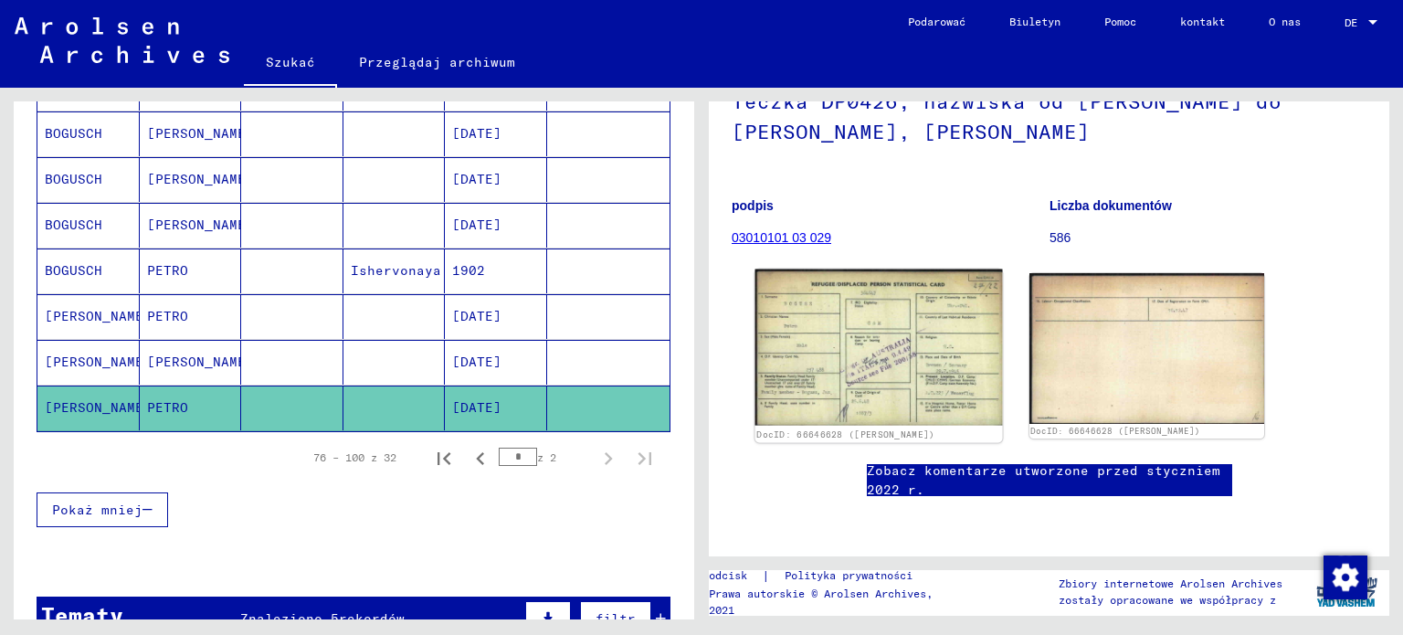
click at [900, 352] on img at bounding box center [878, 347] width 247 height 156
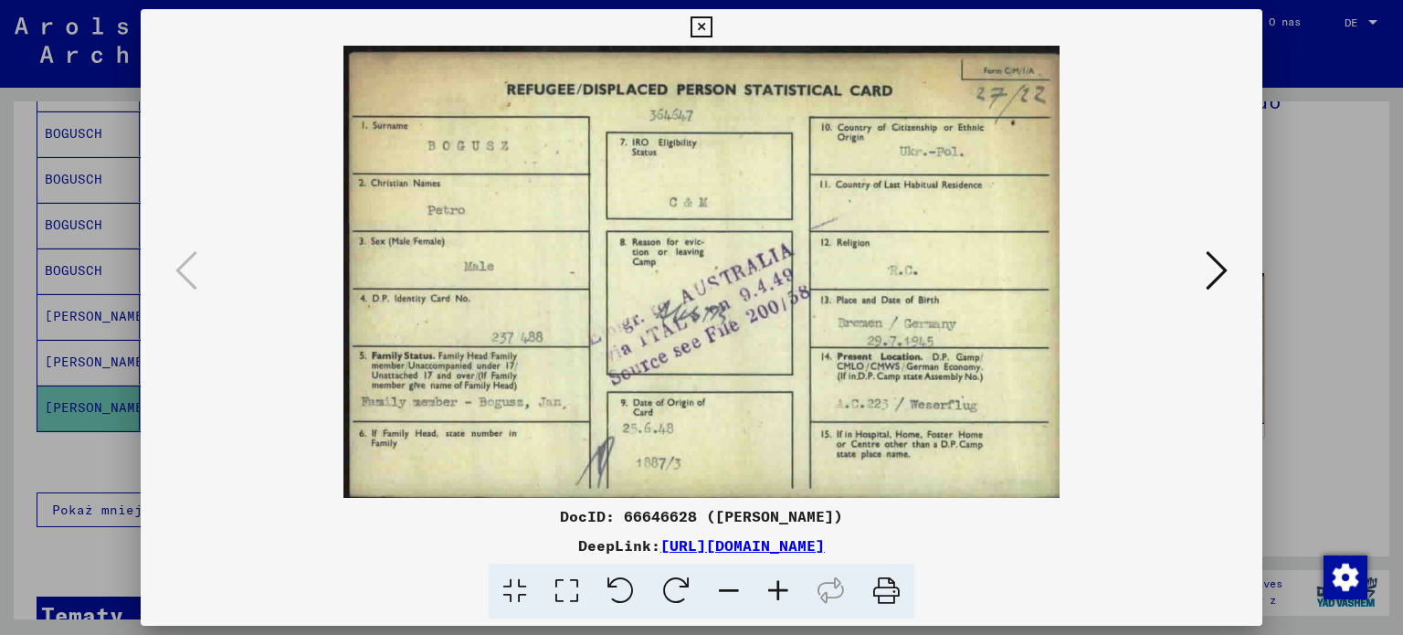
click at [1216, 267] on icon at bounding box center [1217, 270] width 22 height 44
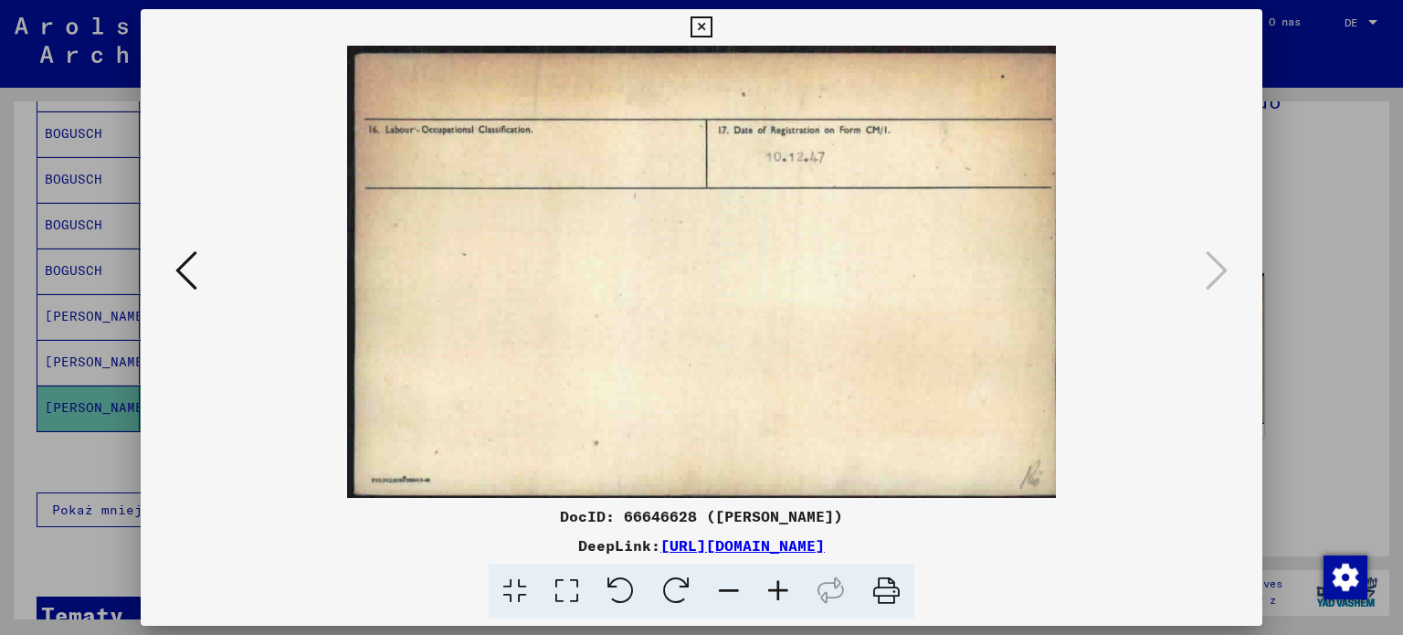
click at [697, 25] on icon at bounding box center [700, 27] width 21 height 22
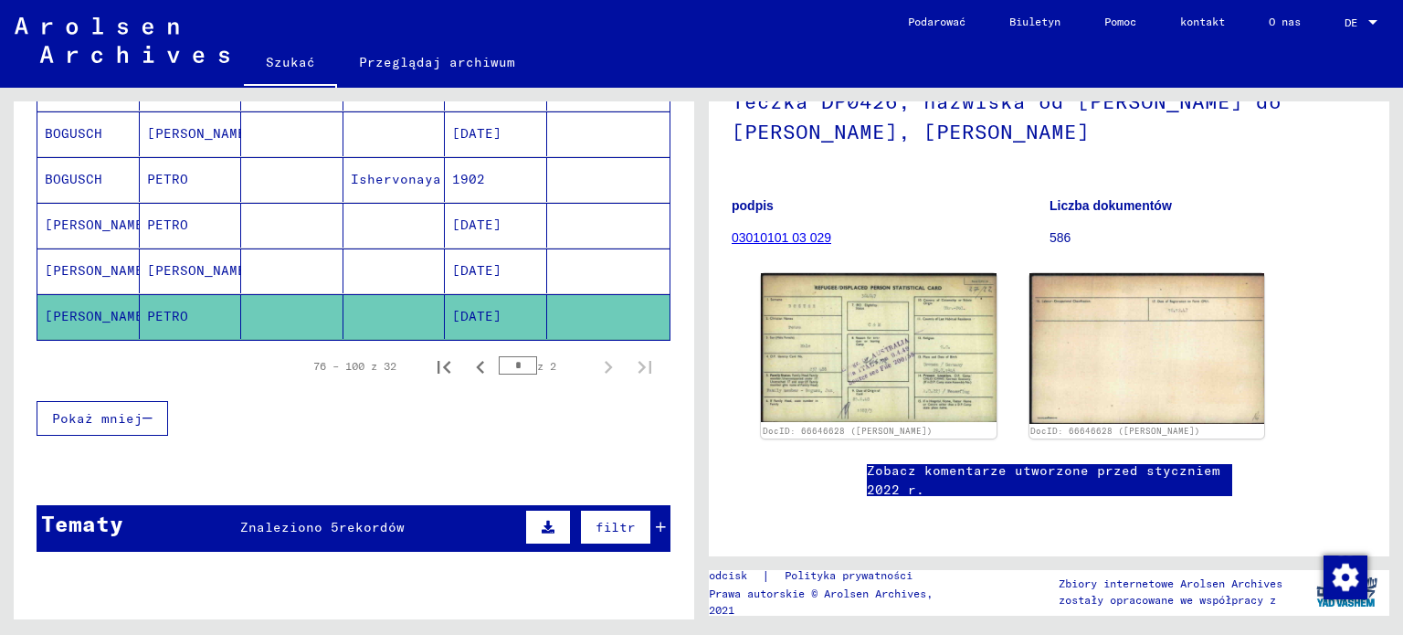
scroll to position [1100, 0]
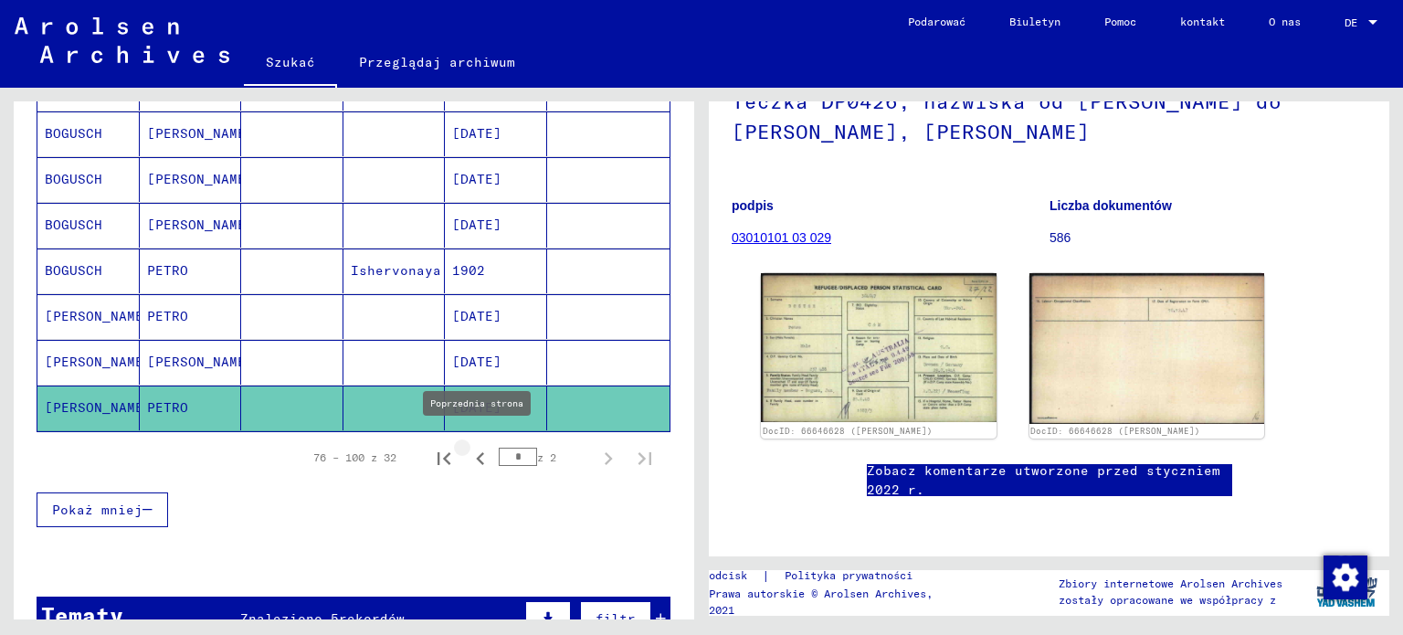
click at [476, 452] on icon "Poprzednia strona" at bounding box center [480, 458] width 8 height 13
type input "*"
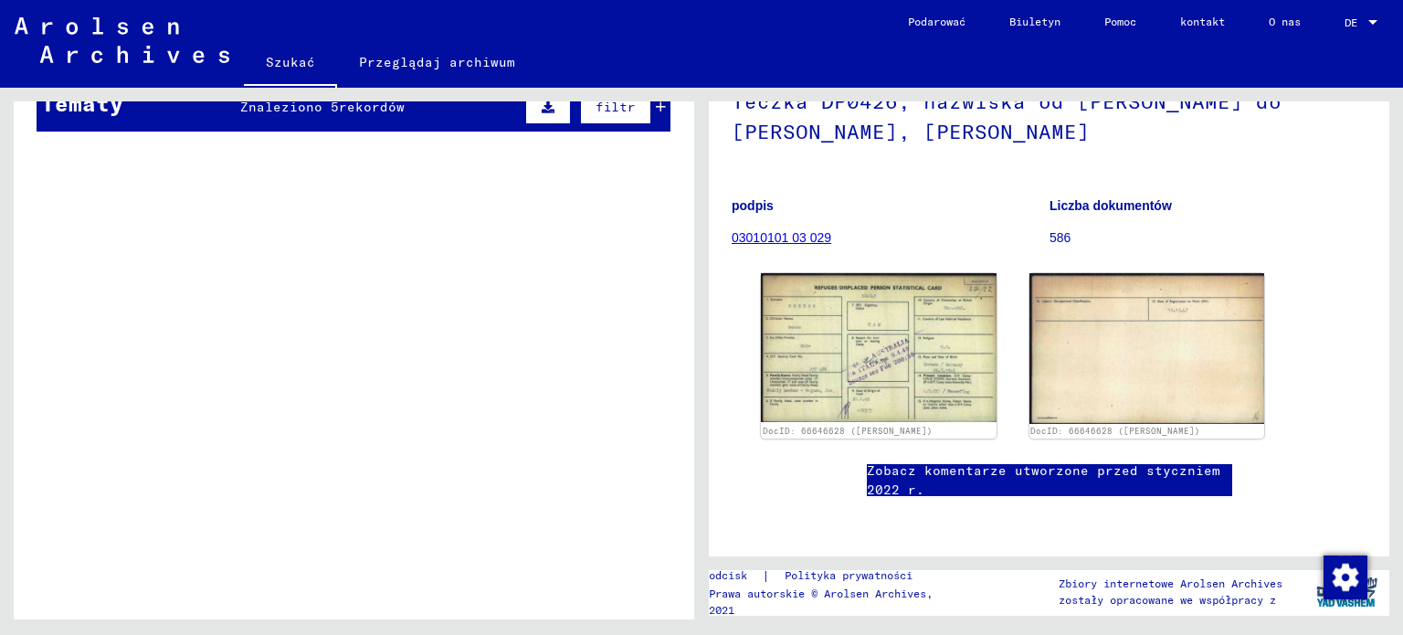
scroll to position [0, 0]
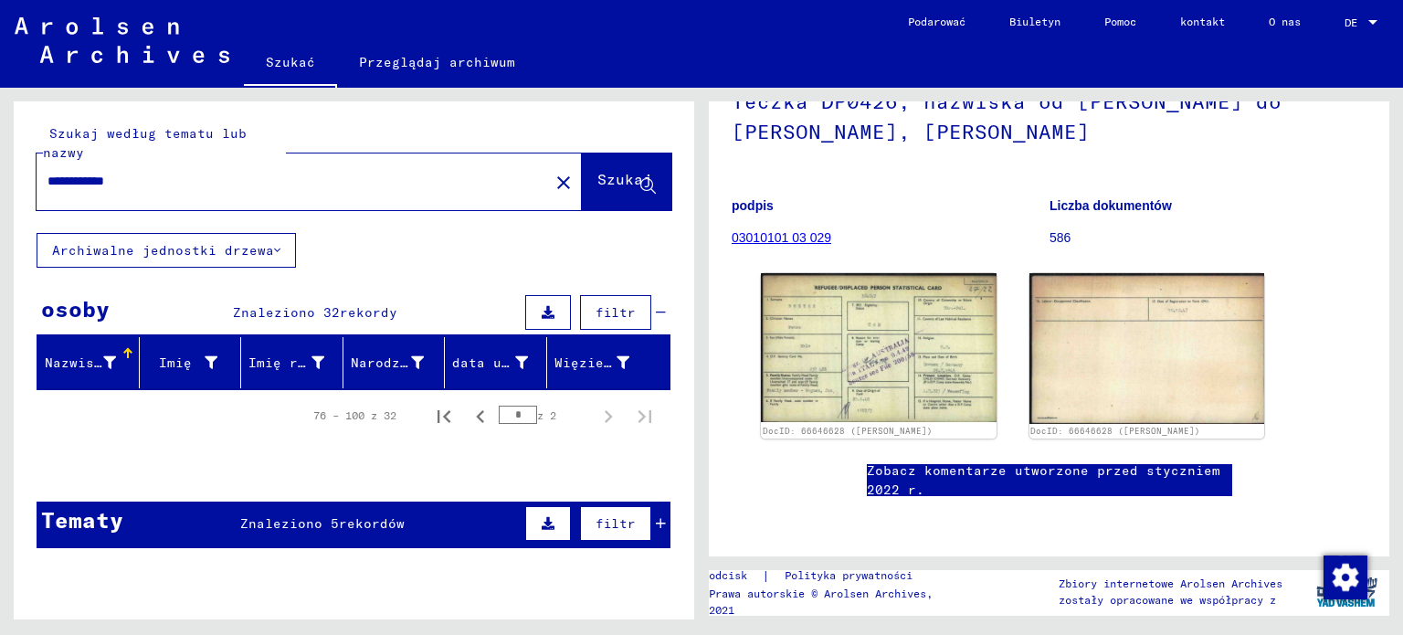
click at [597, 177] on font "Szukaj" at bounding box center [624, 179] width 55 height 18
